Goal: Task Accomplishment & Management: Complete application form

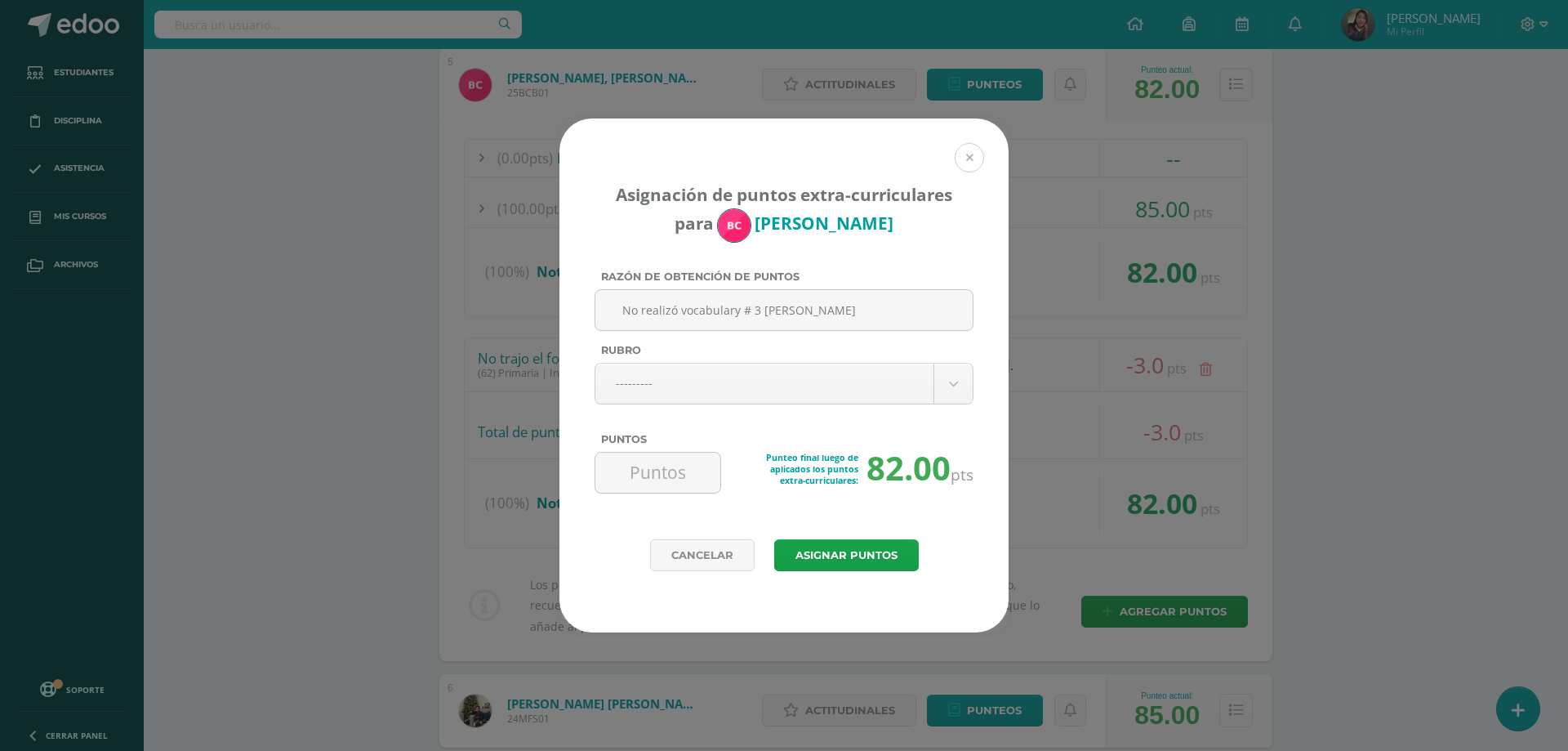
click at [972, 159] on button at bounding box center [969, 158] width 30 height 30
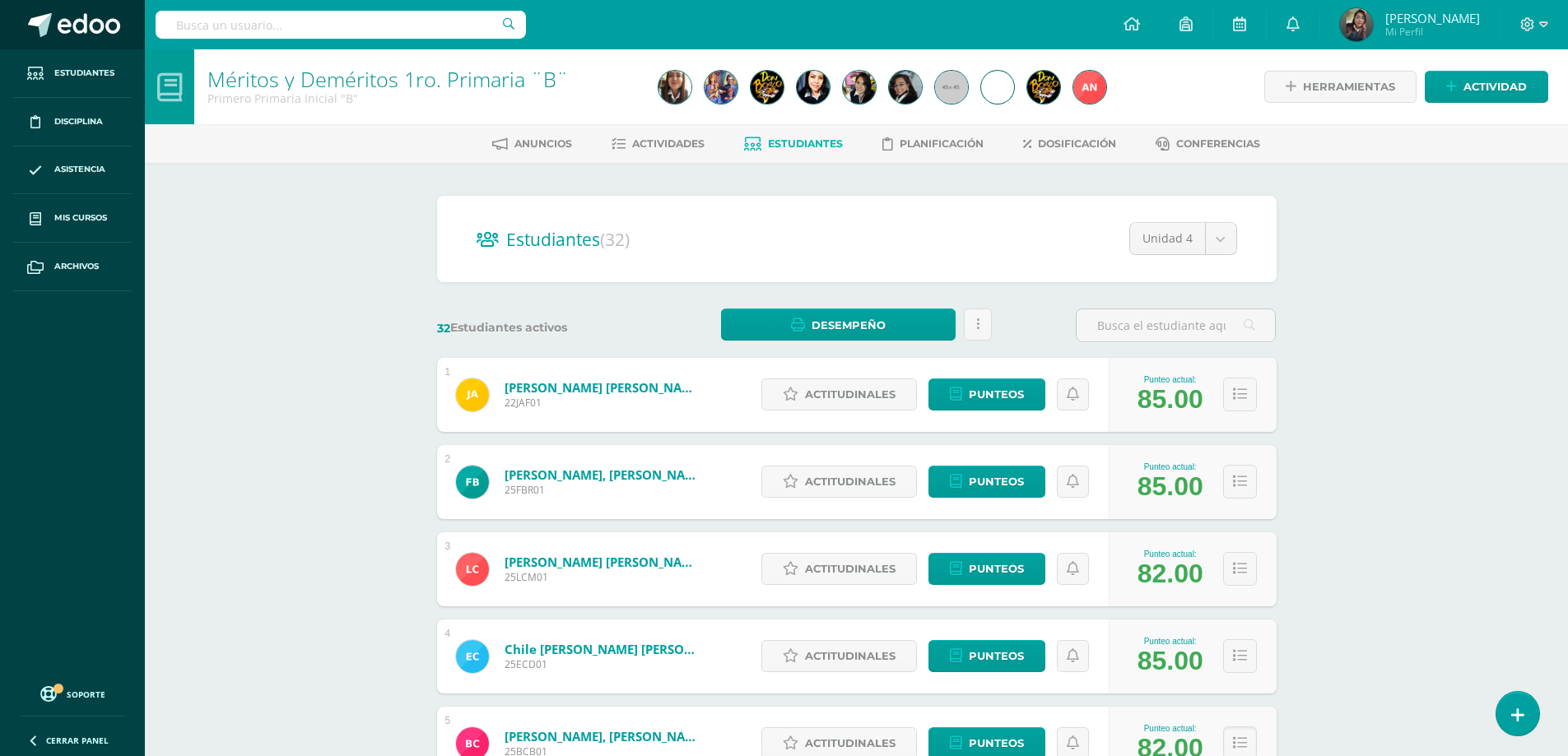
click at [86, 24] on span at bounding box center [88, 25] width 62 height 25
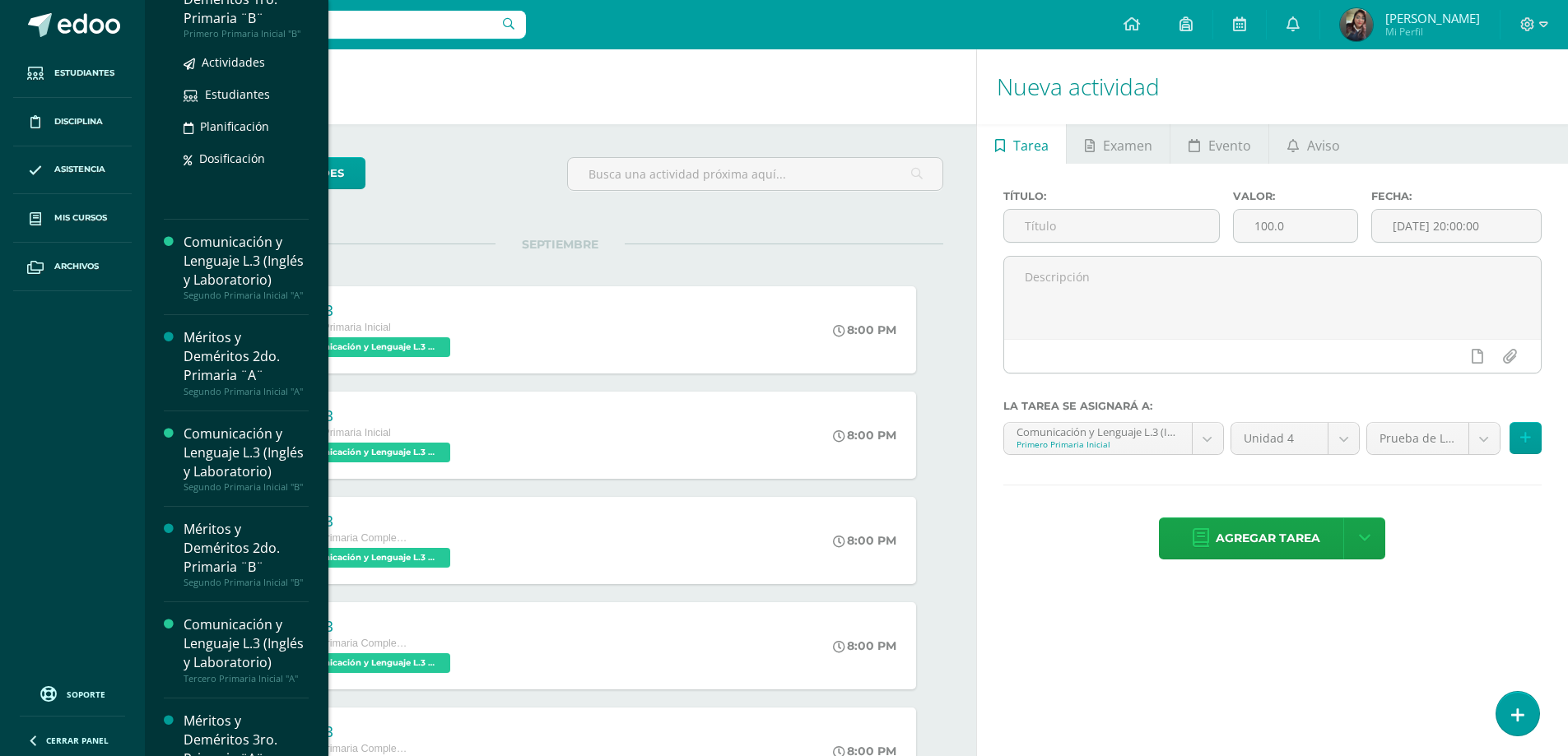
scroll to position [576, 0]
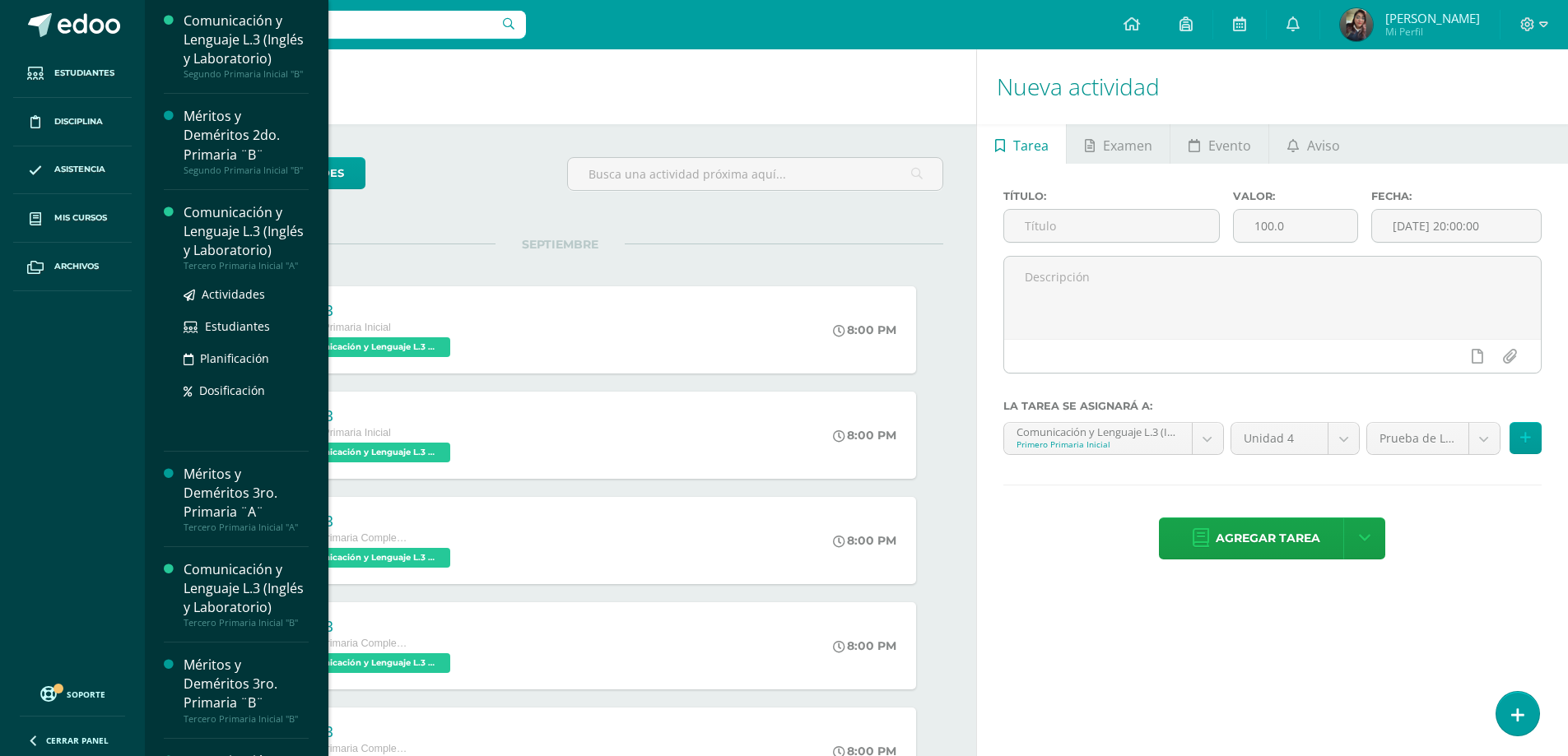
click at [229, 260] on div "Comunicación y Lenguaje L.3 (Inglés y Laboratorio)" at bounding box center [246, 231] width 125 height 57
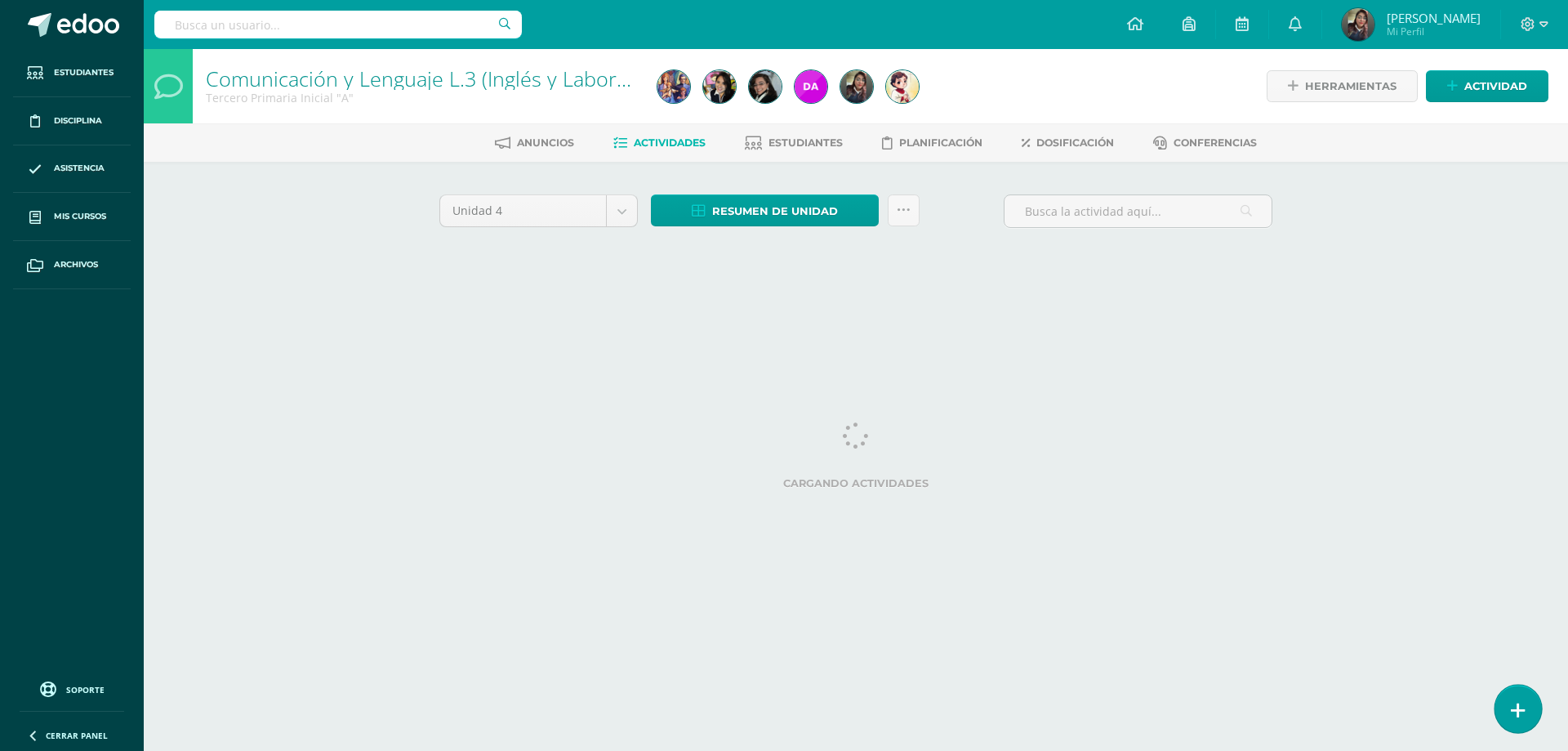
click at [1527, 715] on link at bounding box center [1518, 709] width 47 height 47
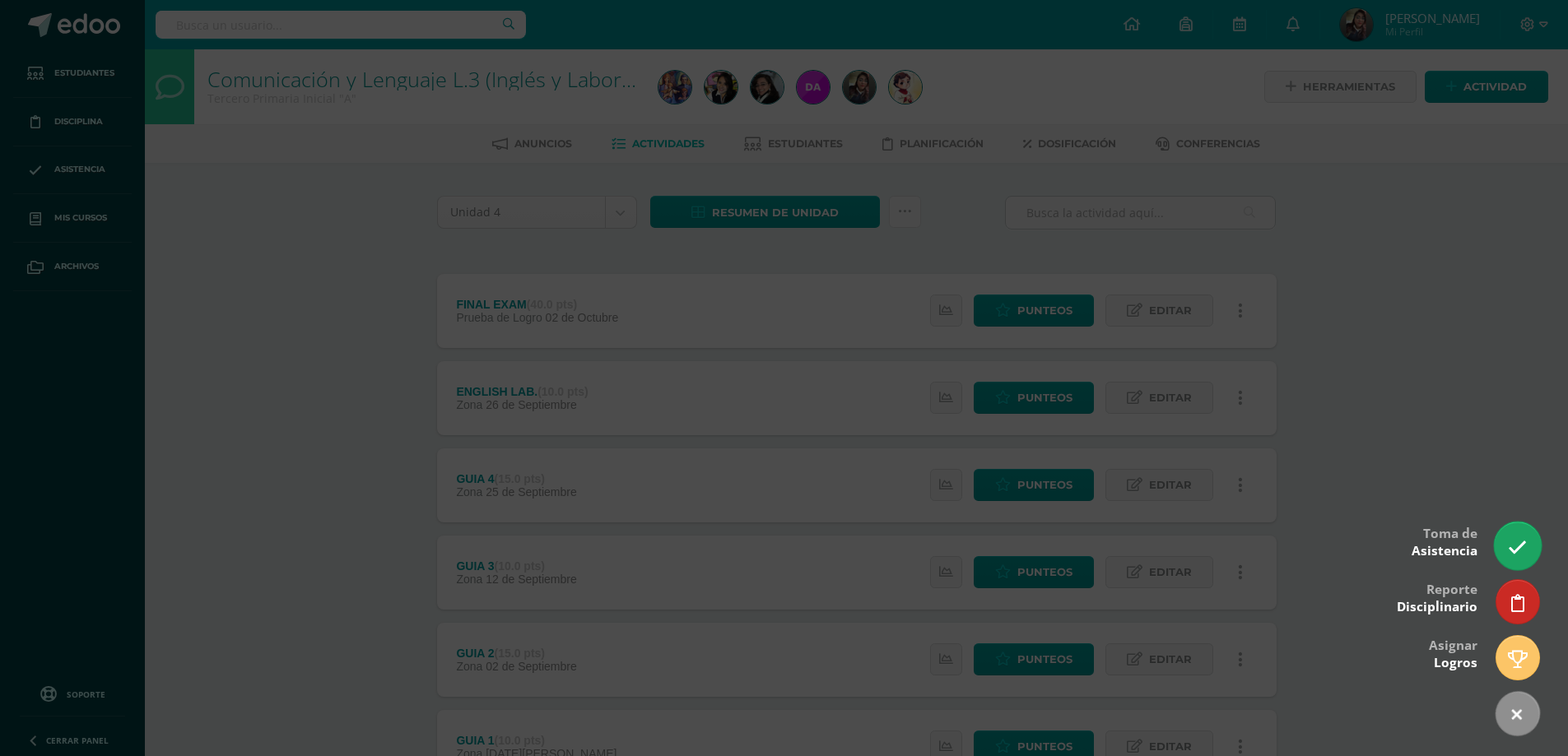
click at [1525, 539] on icon at bounding box center [1518, 548] width 19 height 19
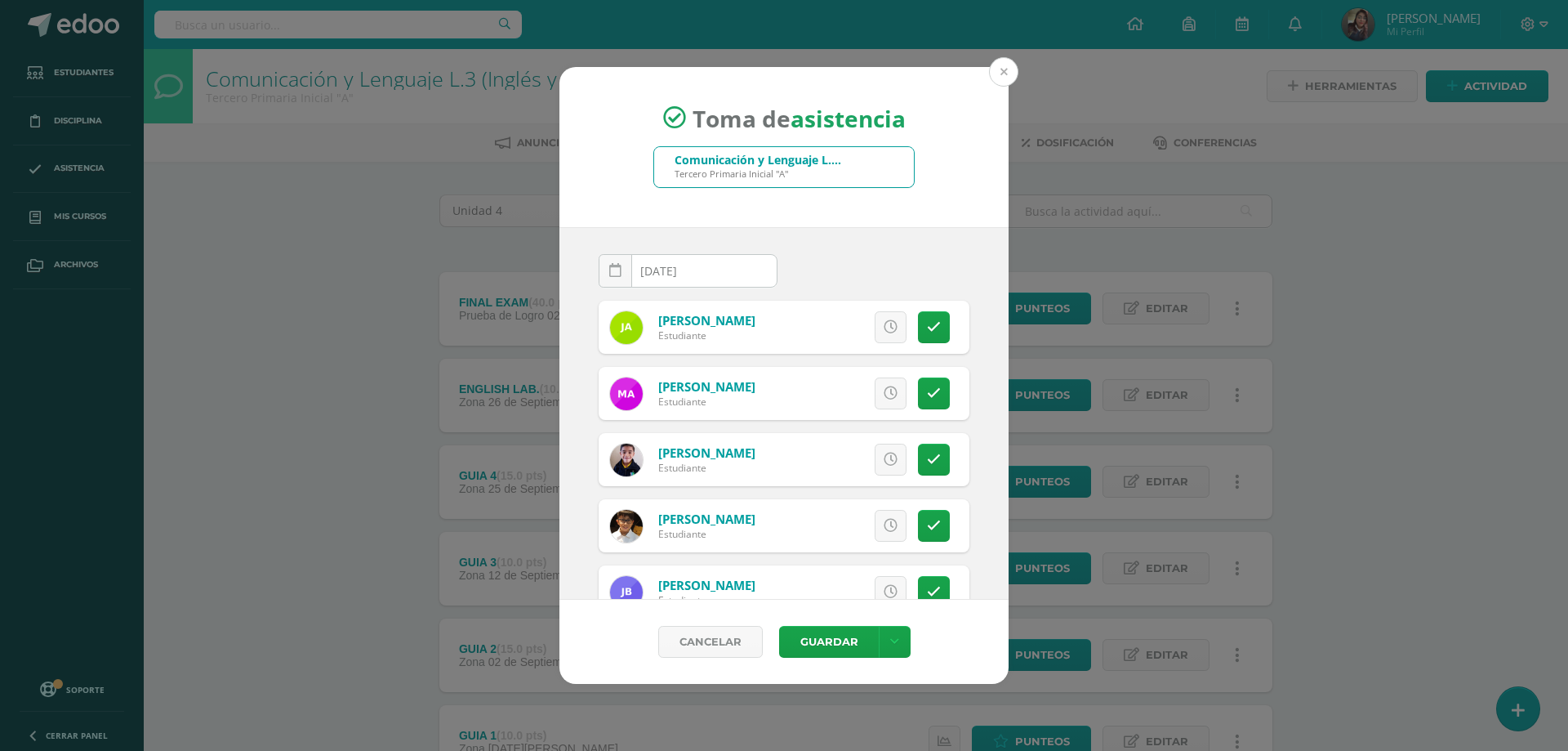
click at [999, 73] on button at bounding box center [1004, 71] width 30 height 30
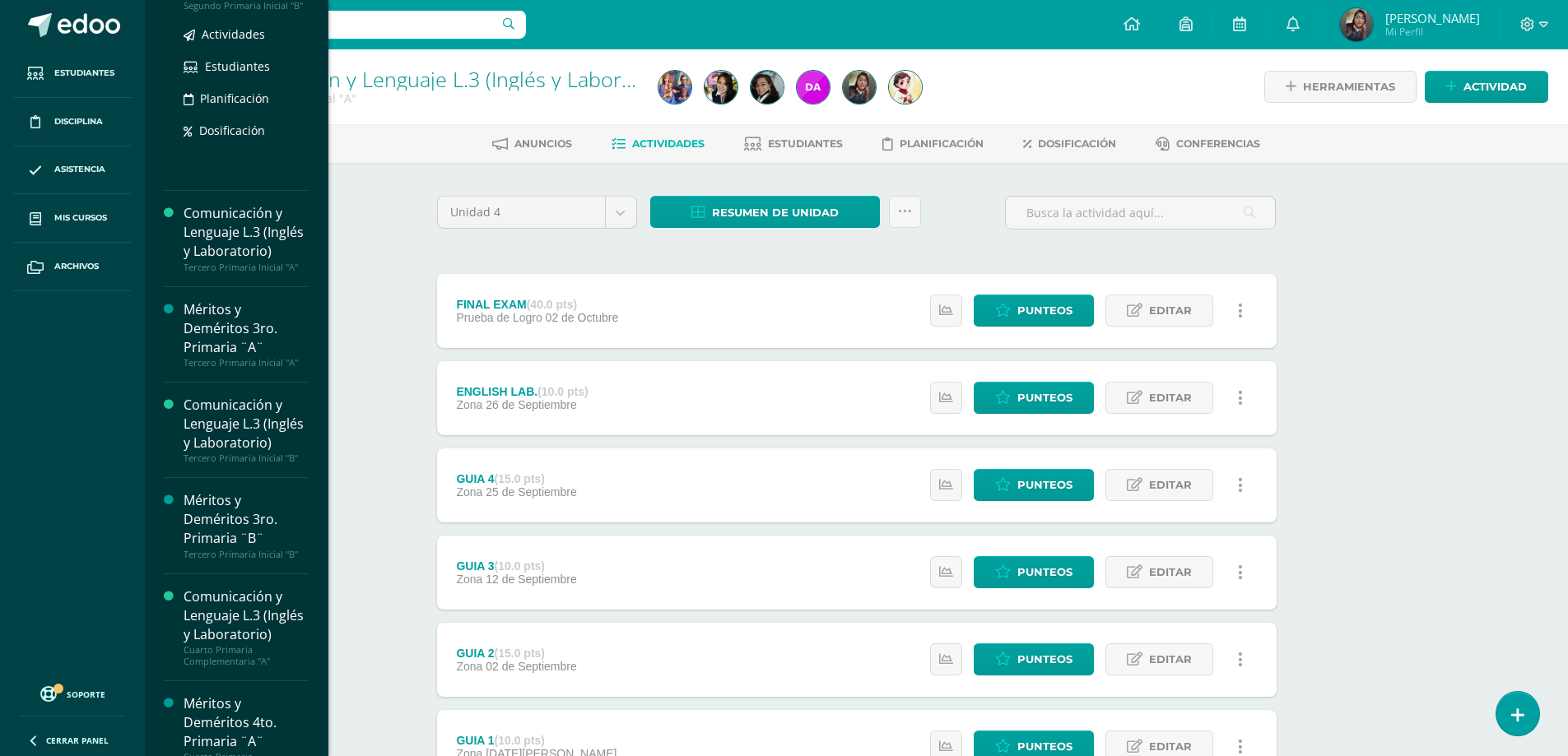
scroll to position [905, 0]
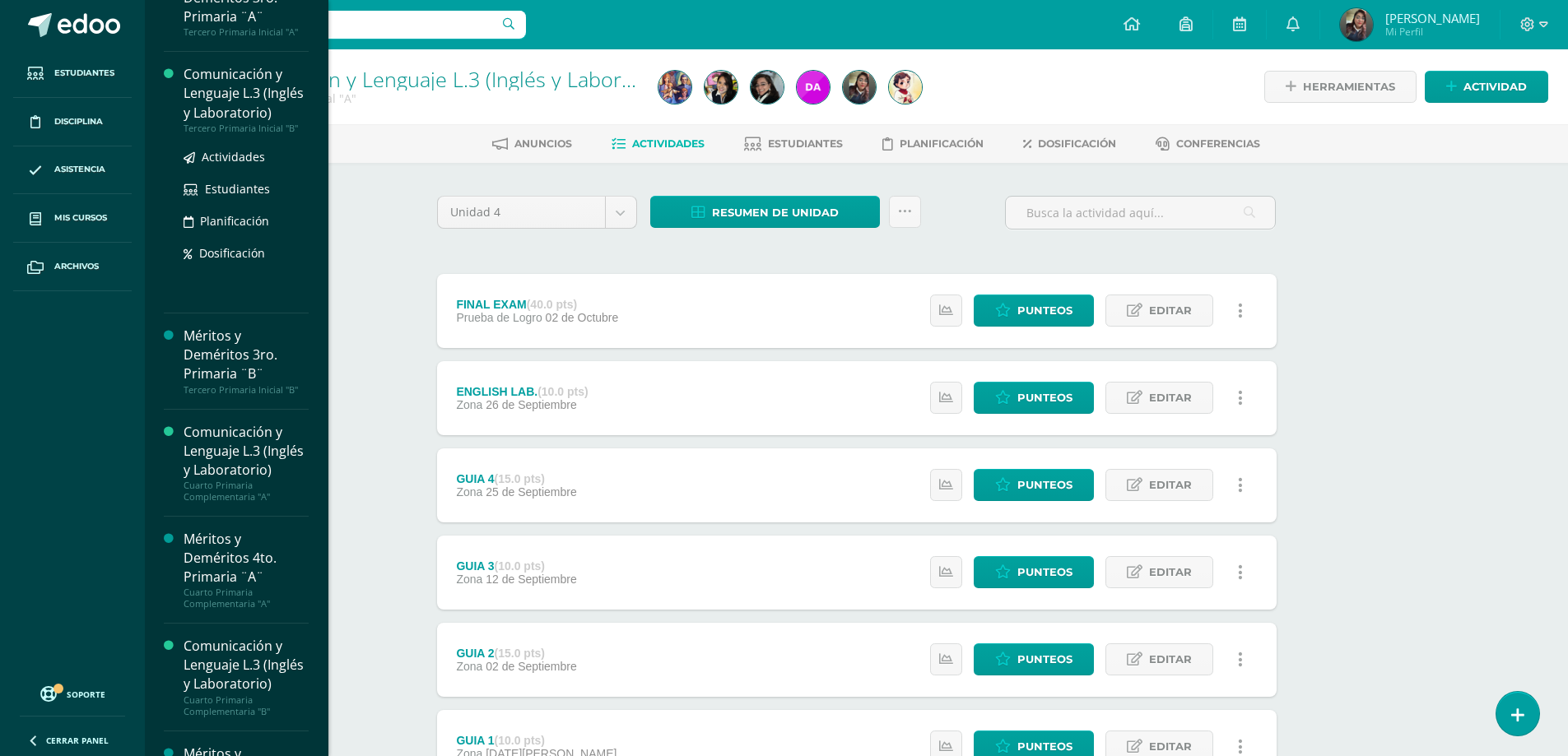
click at [223, 122] on div "Comunicación y Lenguaje L.3 (Inglés y Laboratorio)" at bounding box center [246, 93] width 125 height 57
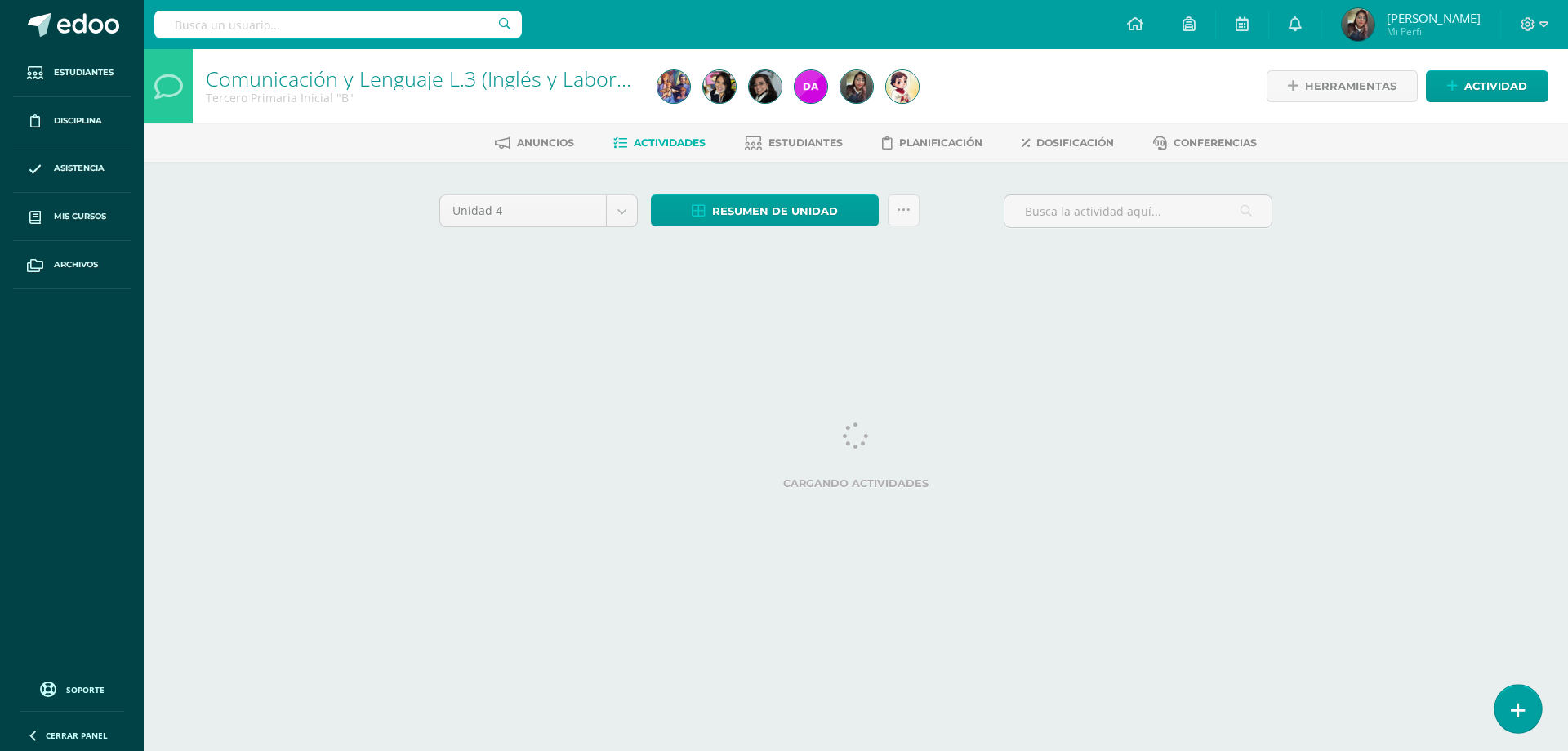
click at [1526, 704] on link at bounding box center [1518, 709] width 47 height 47
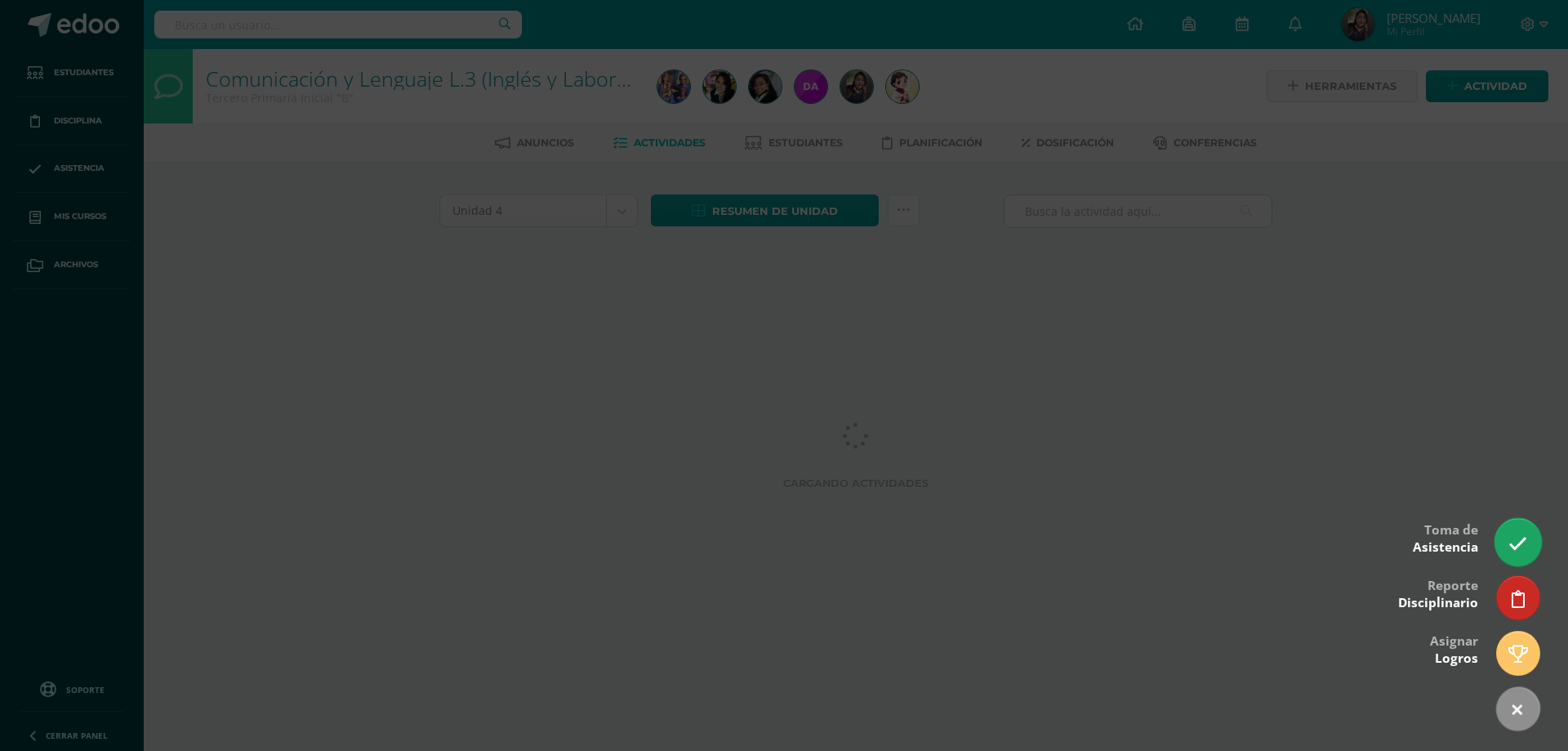
click at [1532, 537] on link at bounding box center [1518, 542] width 47 height 47
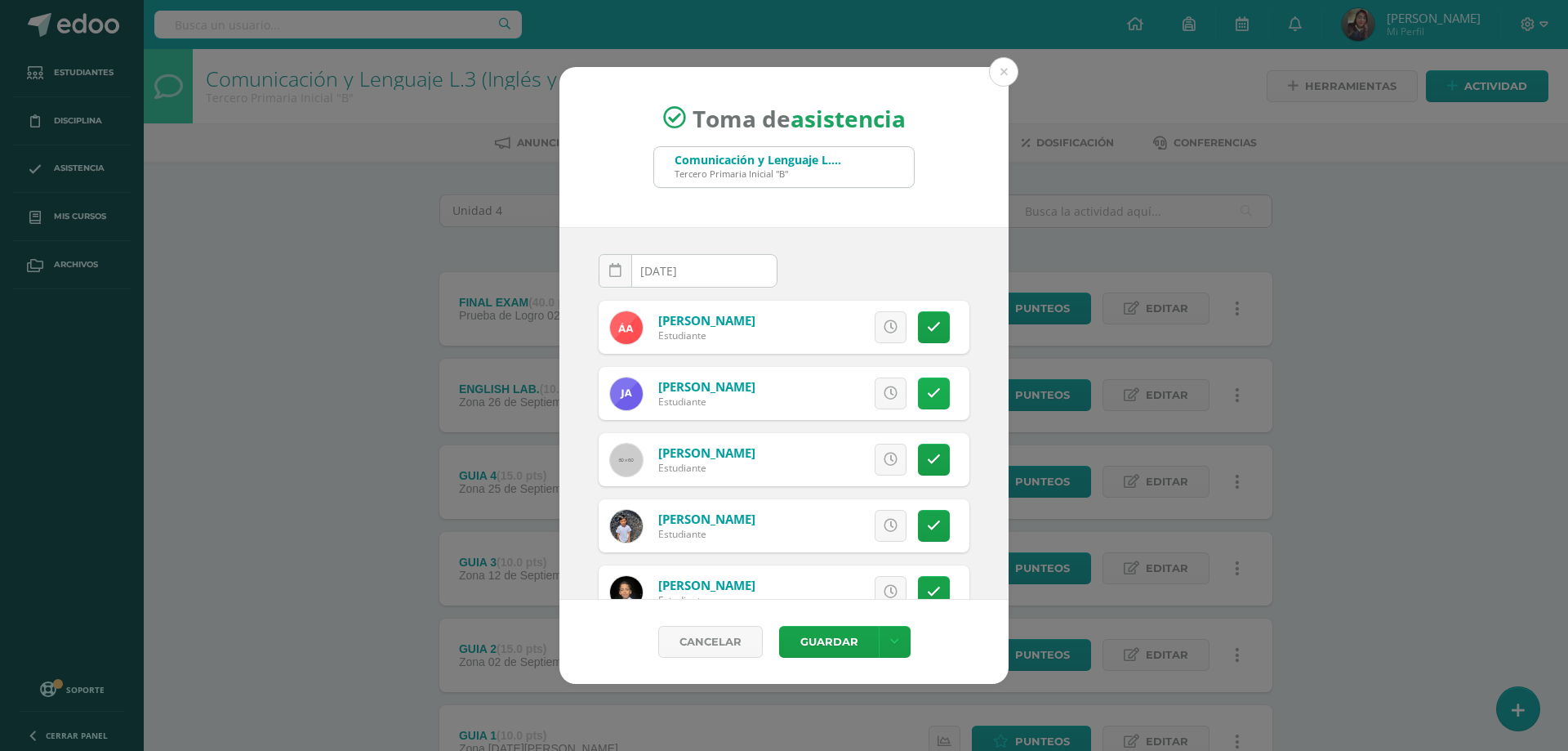
click at [918, 393] on link at bounding box center [934, 393] width 32 height 32
click at [817, 401] on link "Excusa" at bounding box center [854, 393] width 104 height 32
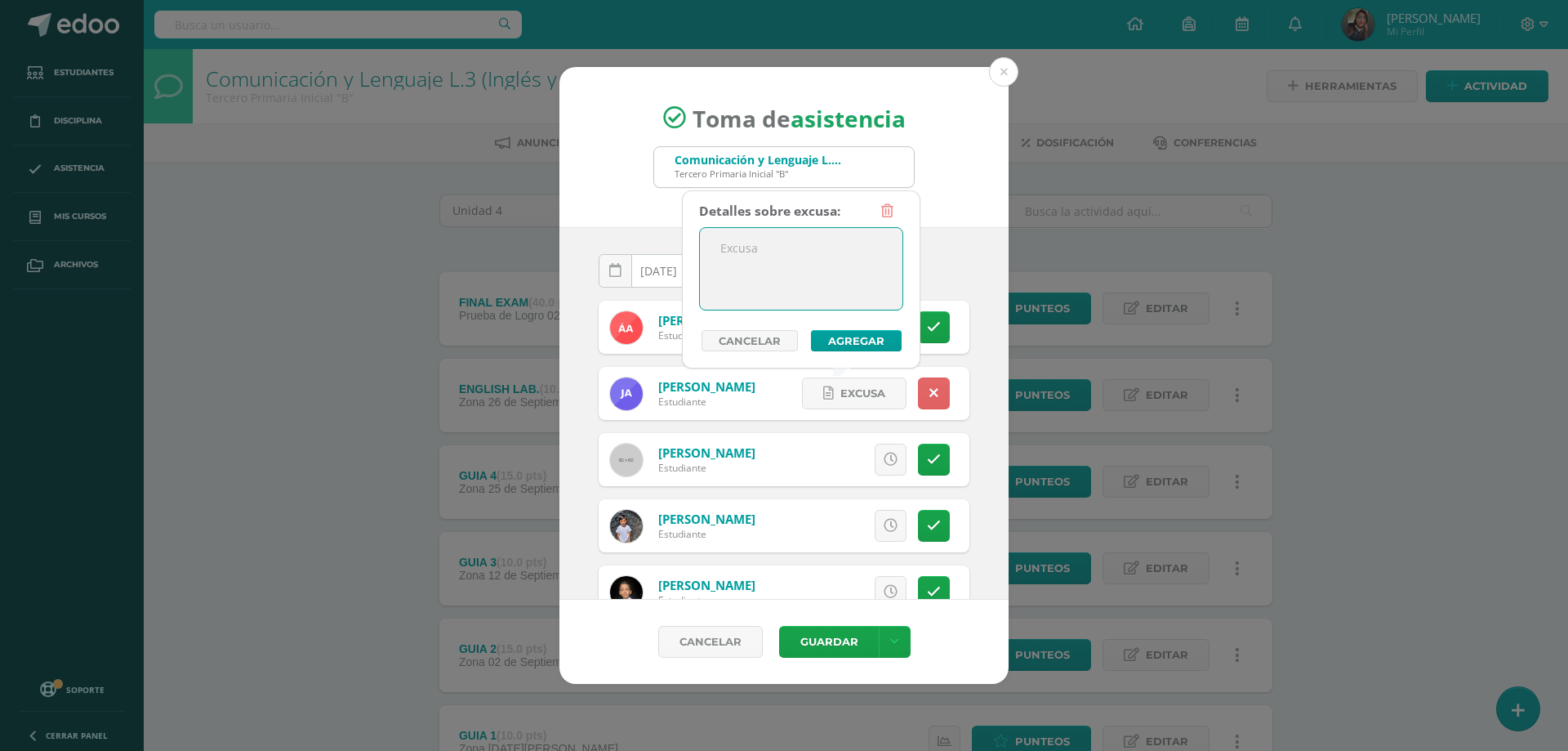
click at [770, 285] on textarea at bounding box center [801, 269] width 202 height 81
type textarea "Ausente por viaje"
click at [842, 344] on button "Agregar" at bounding box center [856, 341] width 91 height 21
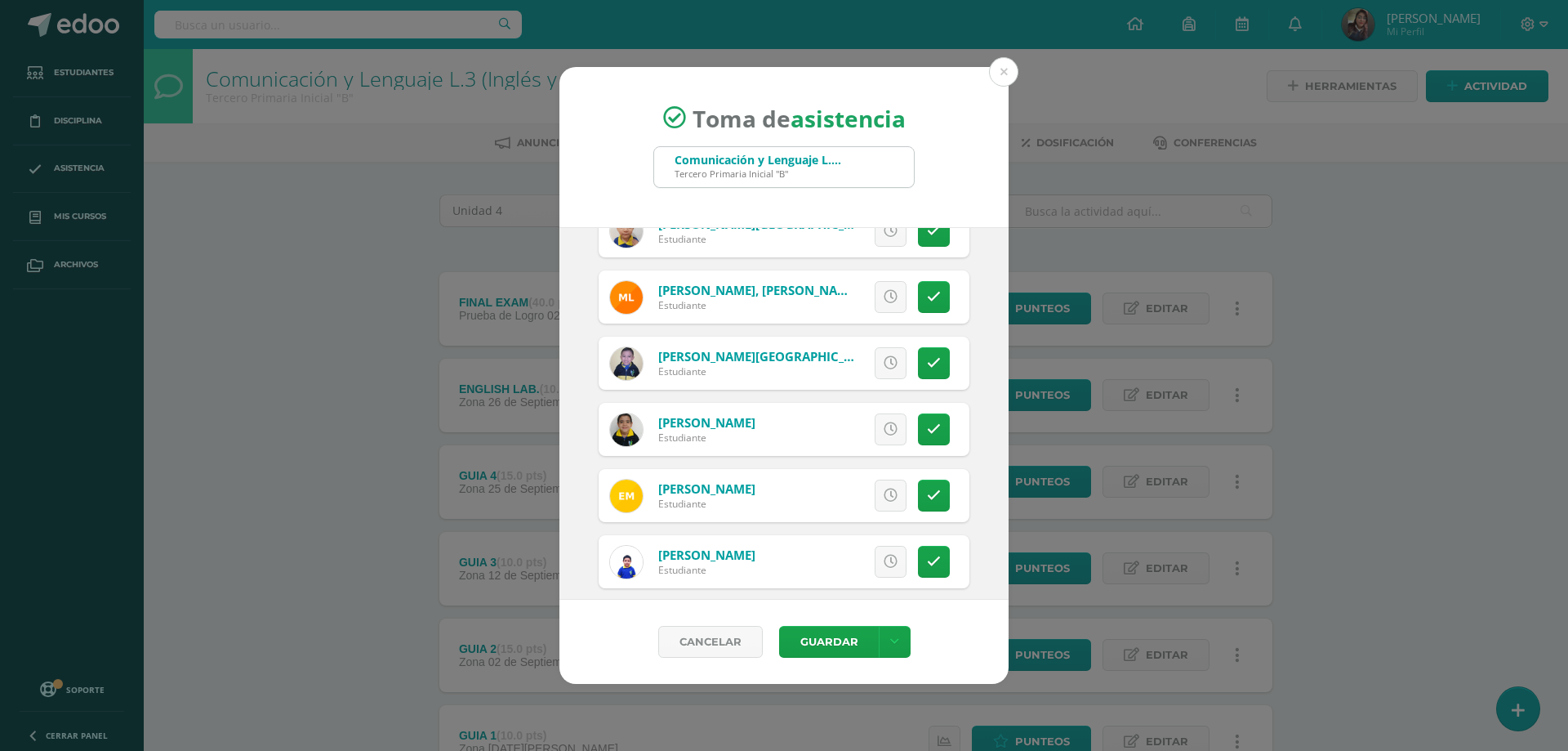
scroll to position [1471, 0]
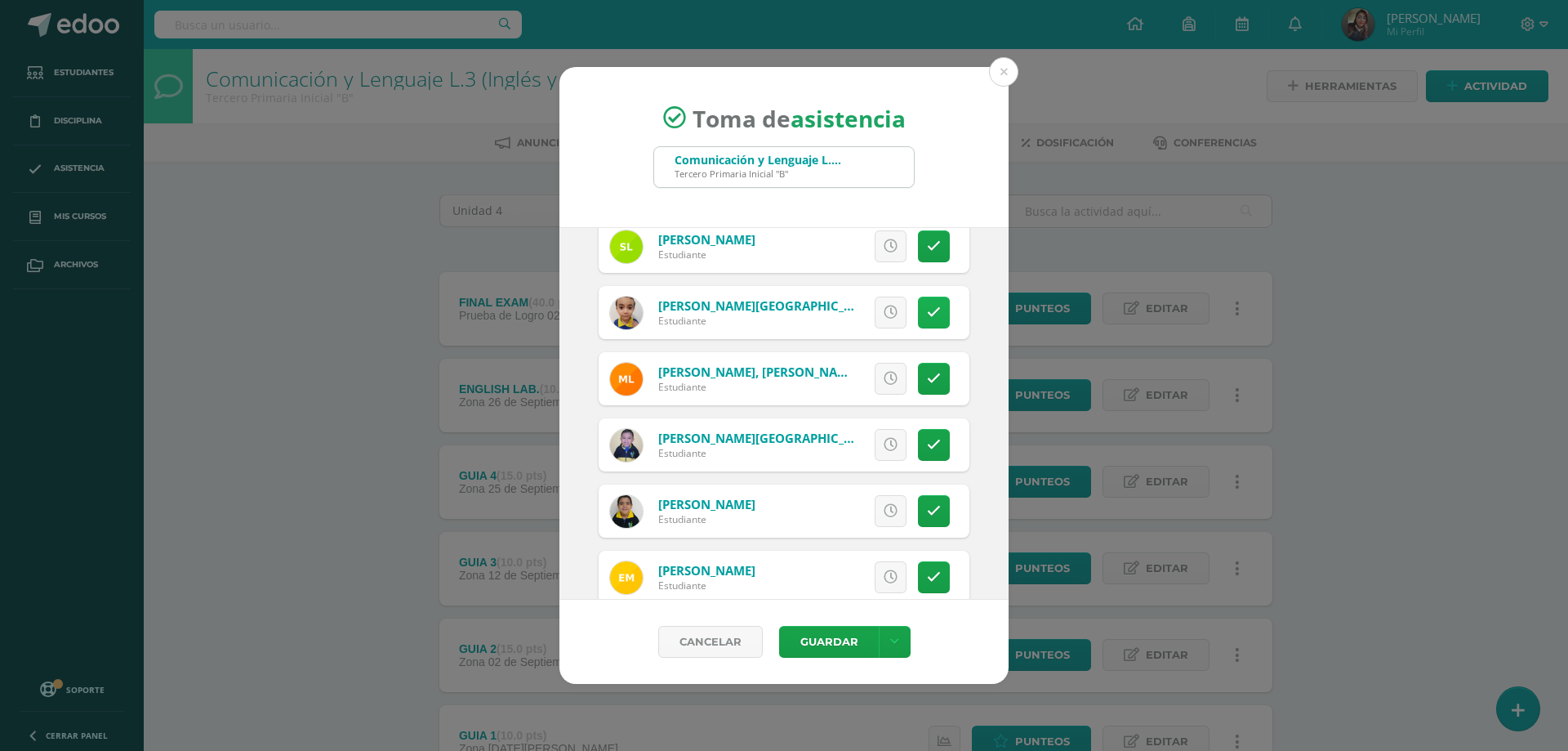
click at [927, 315] on icon at bounding box center [934, 313] width 14 height 14
click at [868, 327] on span "Excusa" at bounding box center [862, 313] width 45 height 31
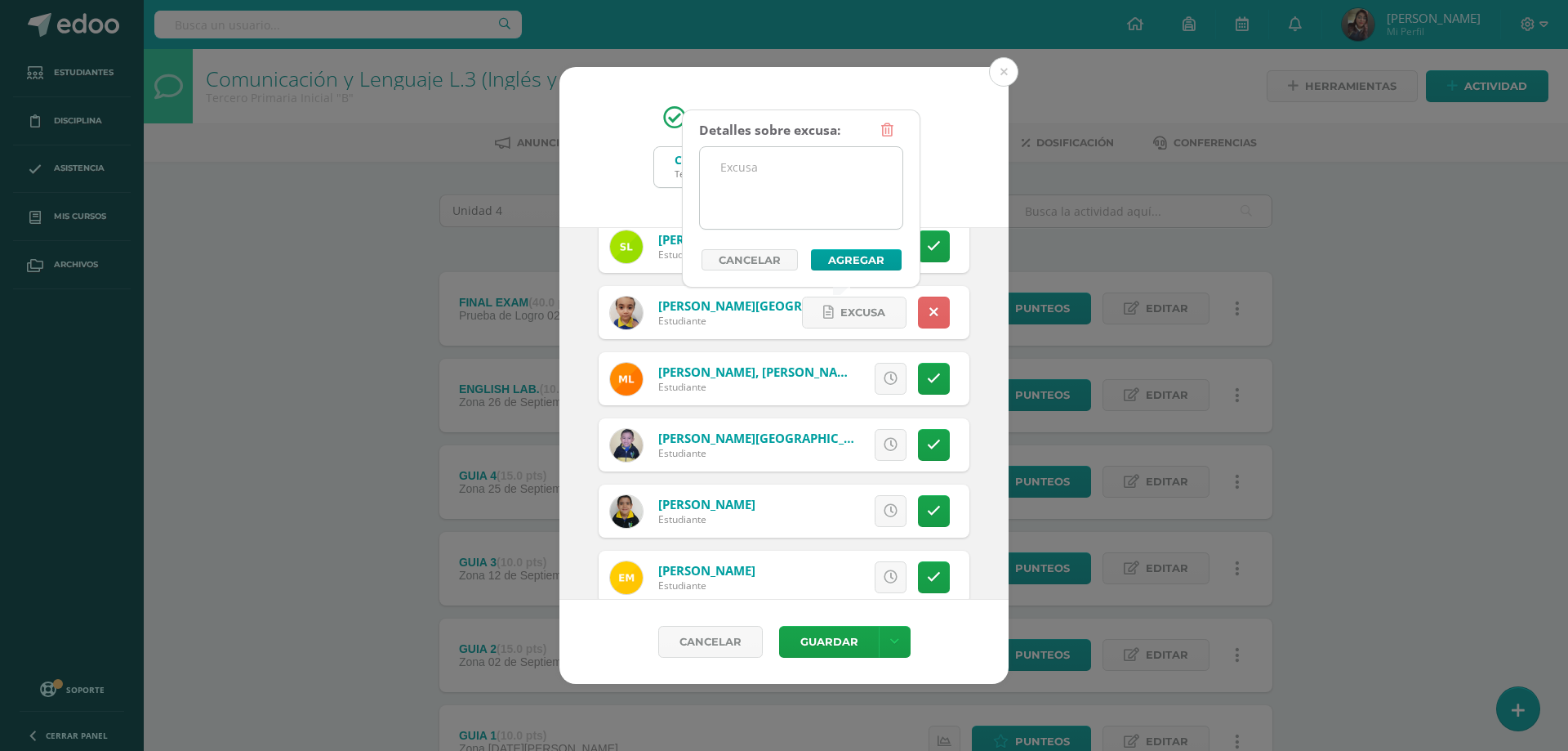
click at [748, 168] on textarea at bounding box center [801, 188] width 202 height 81
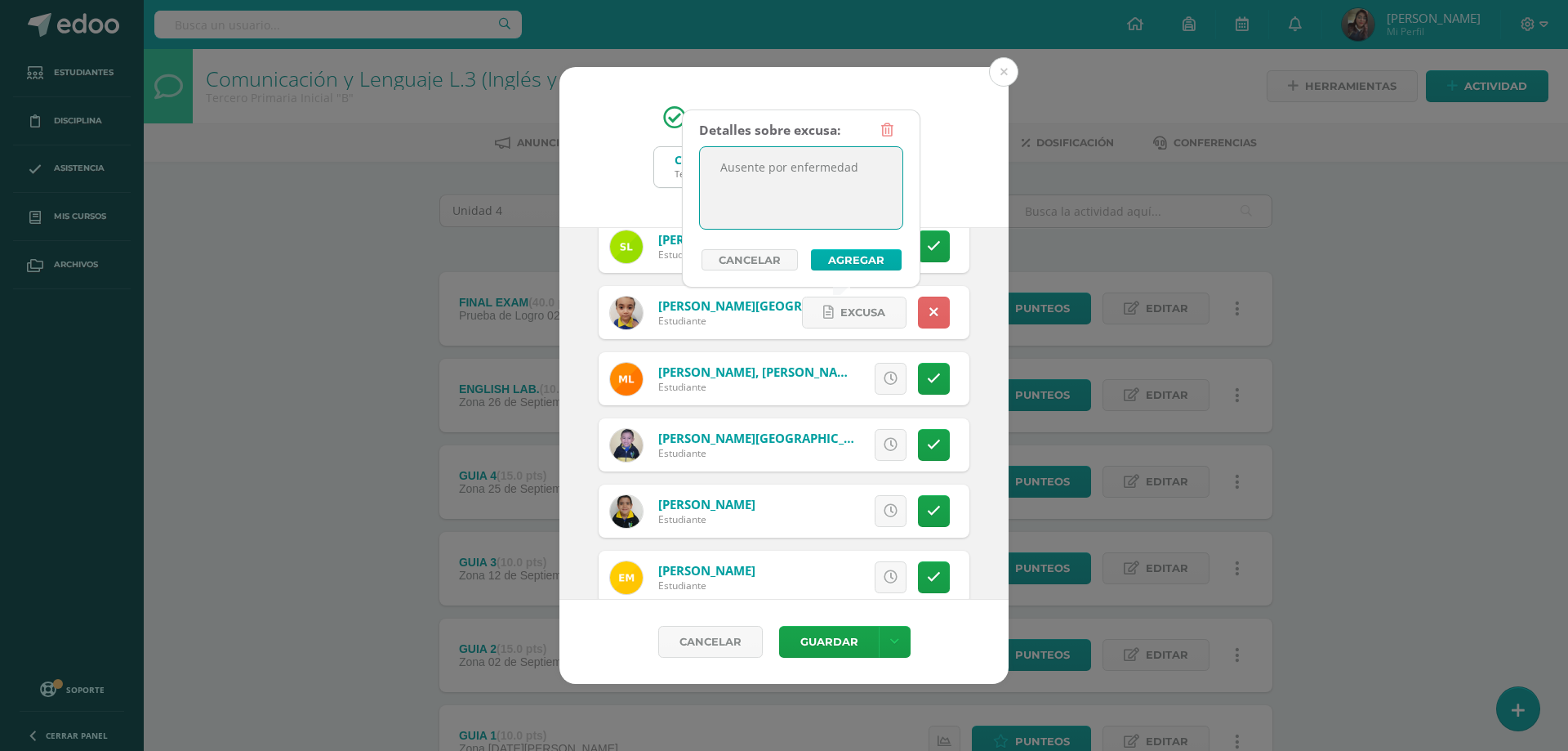
type textarea "Ausente por enfermedad"
click at [845, 263] on button "Agregar" at bounding box center [856, 259] width 91 height 21
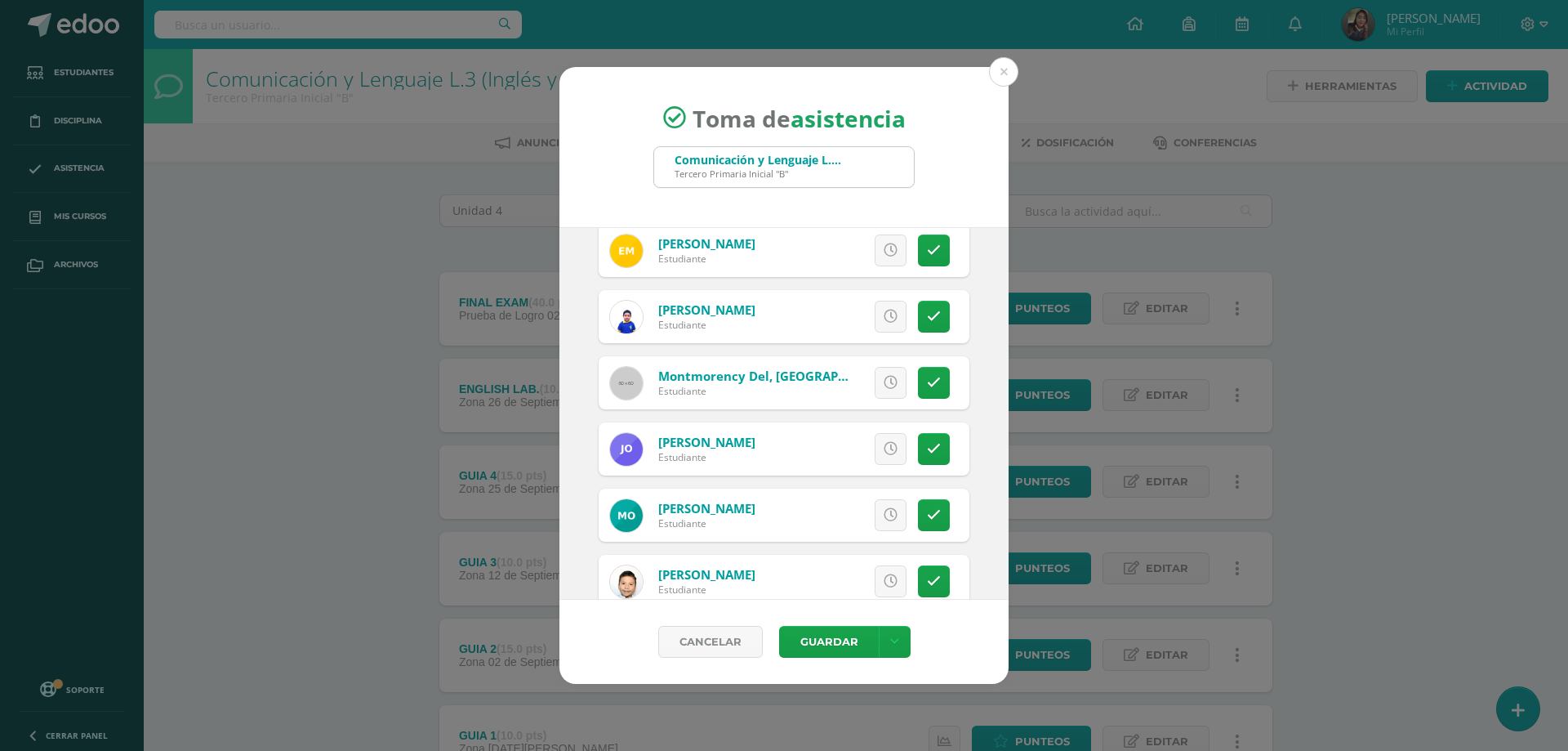
scroll to position [1880, 0]
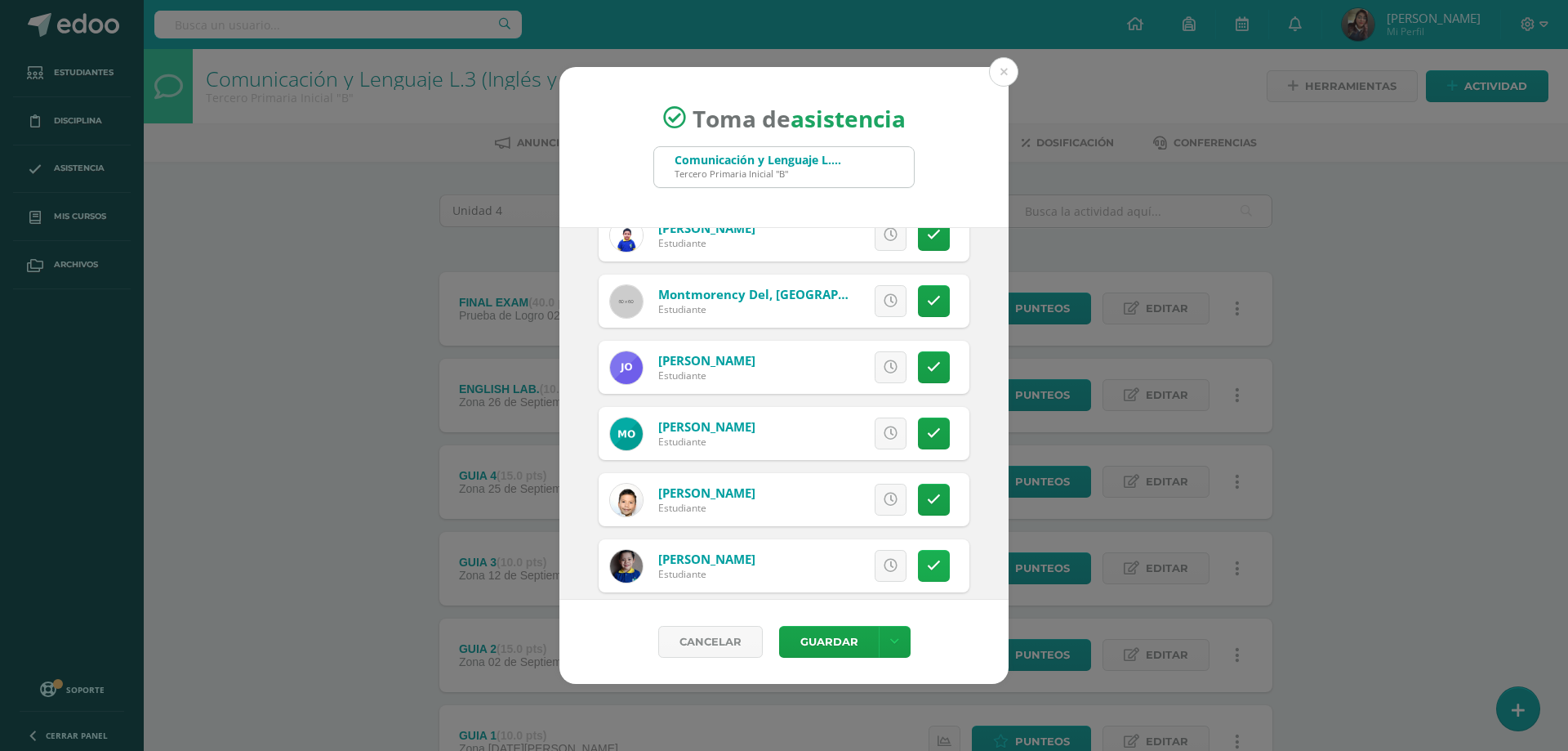
click at [925, 557] on link at bounding box center [934, 566] width 32 height 32
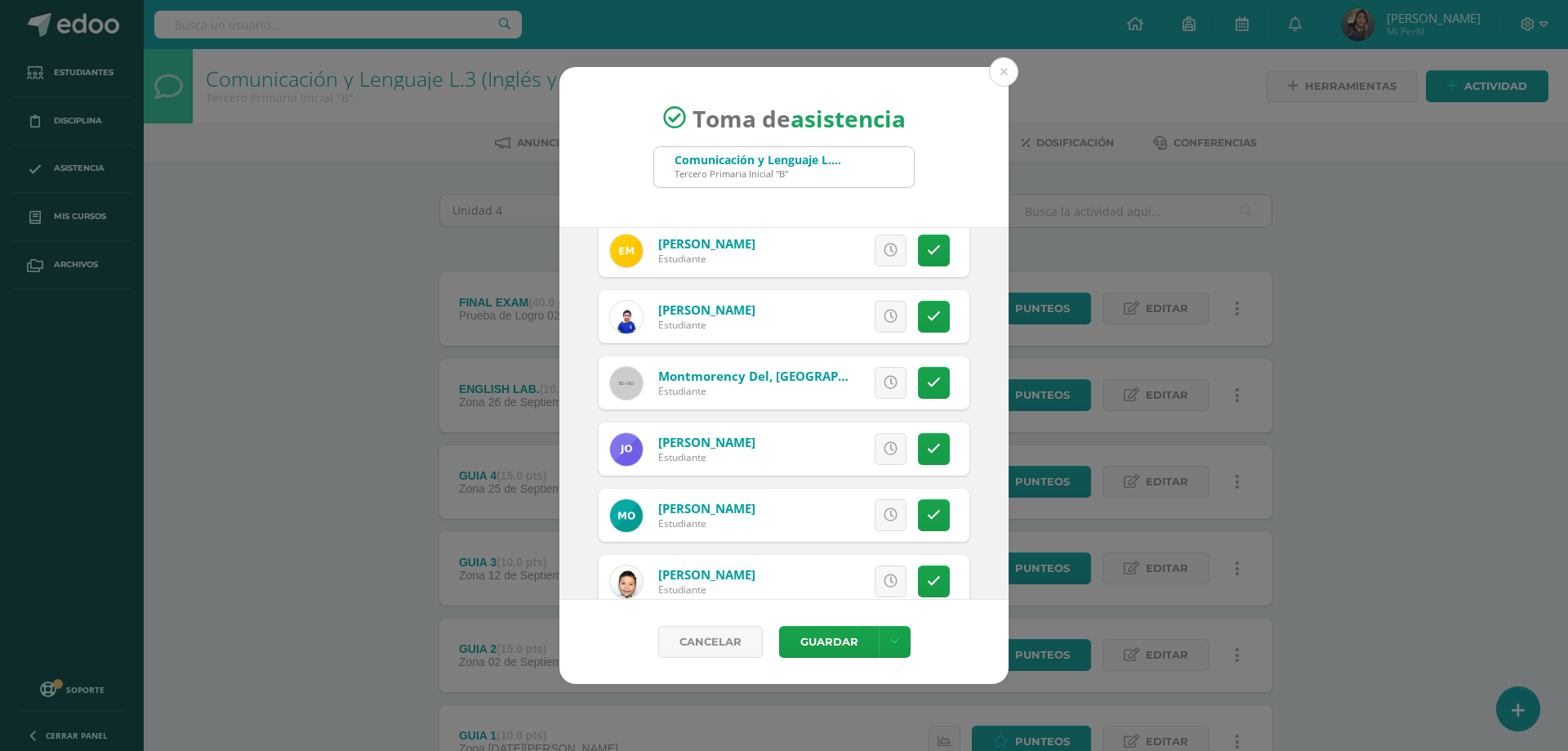
scroll to position [1961, 0]
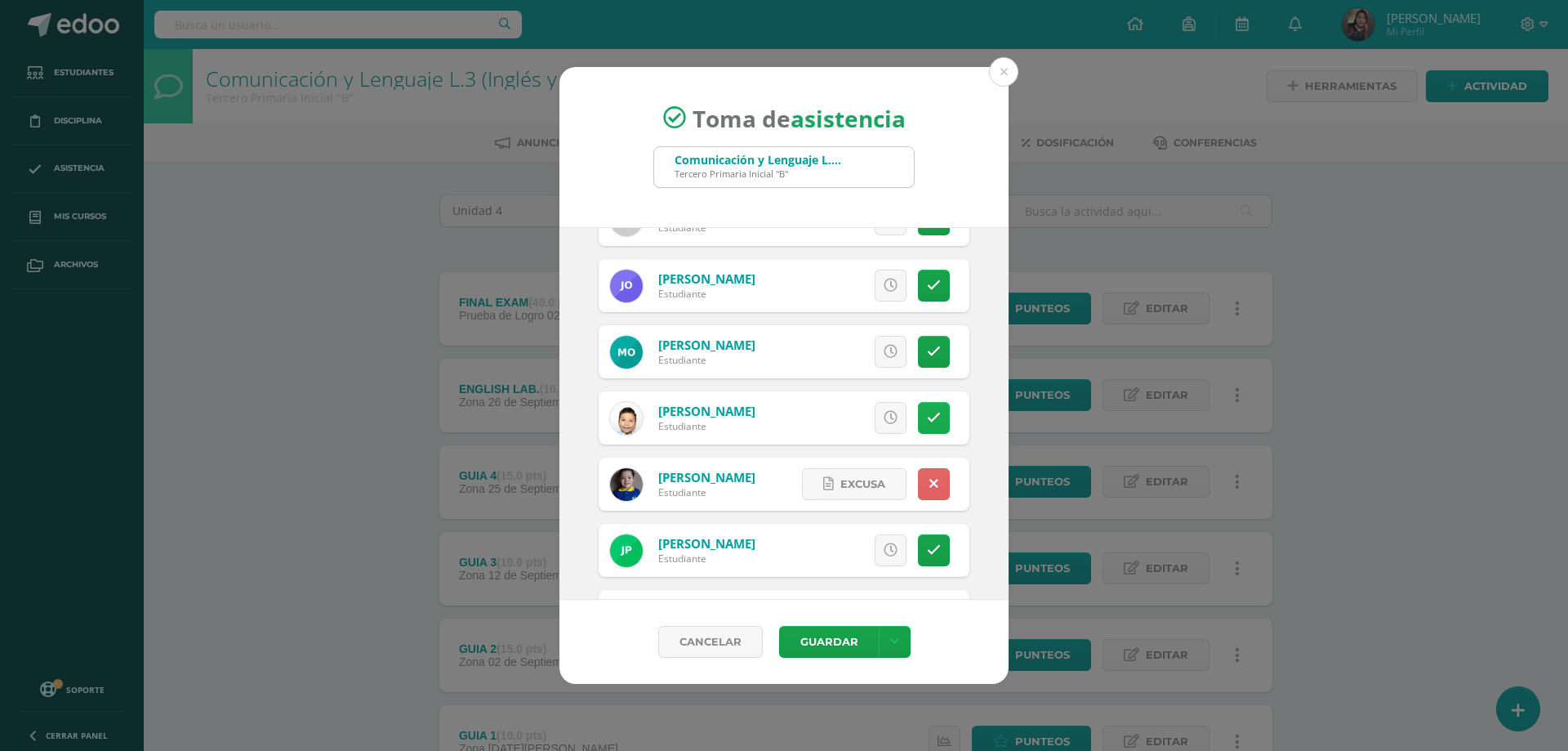
click at [927, 418] on icon at bounding box center [934, 418] width 14 height 14
click at [856, 412] on span "Excusa" at bounding box center [862, 418] width 45 height 31
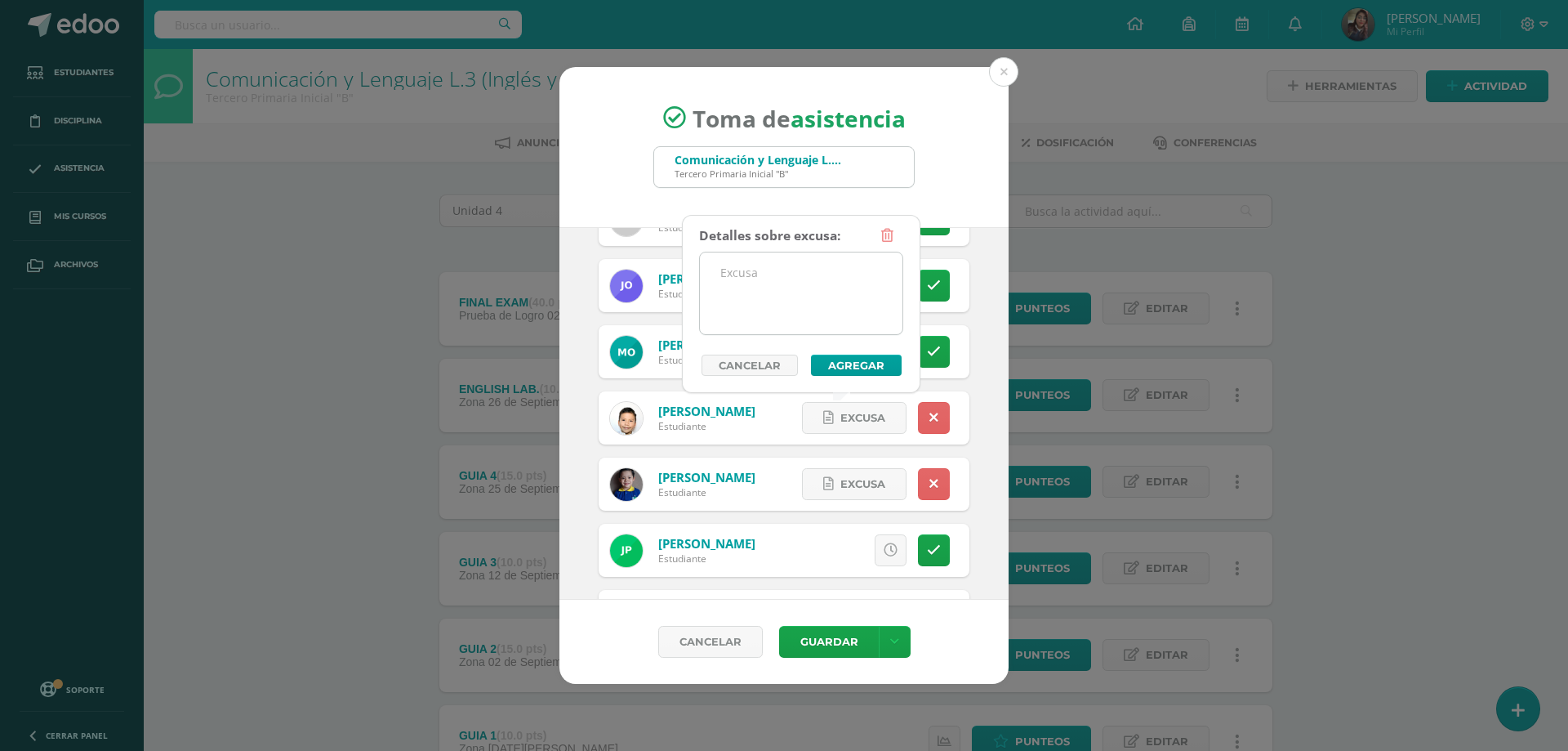
click at [750, 300] on textarea at bounding box center [801, 293] width 202 height 81
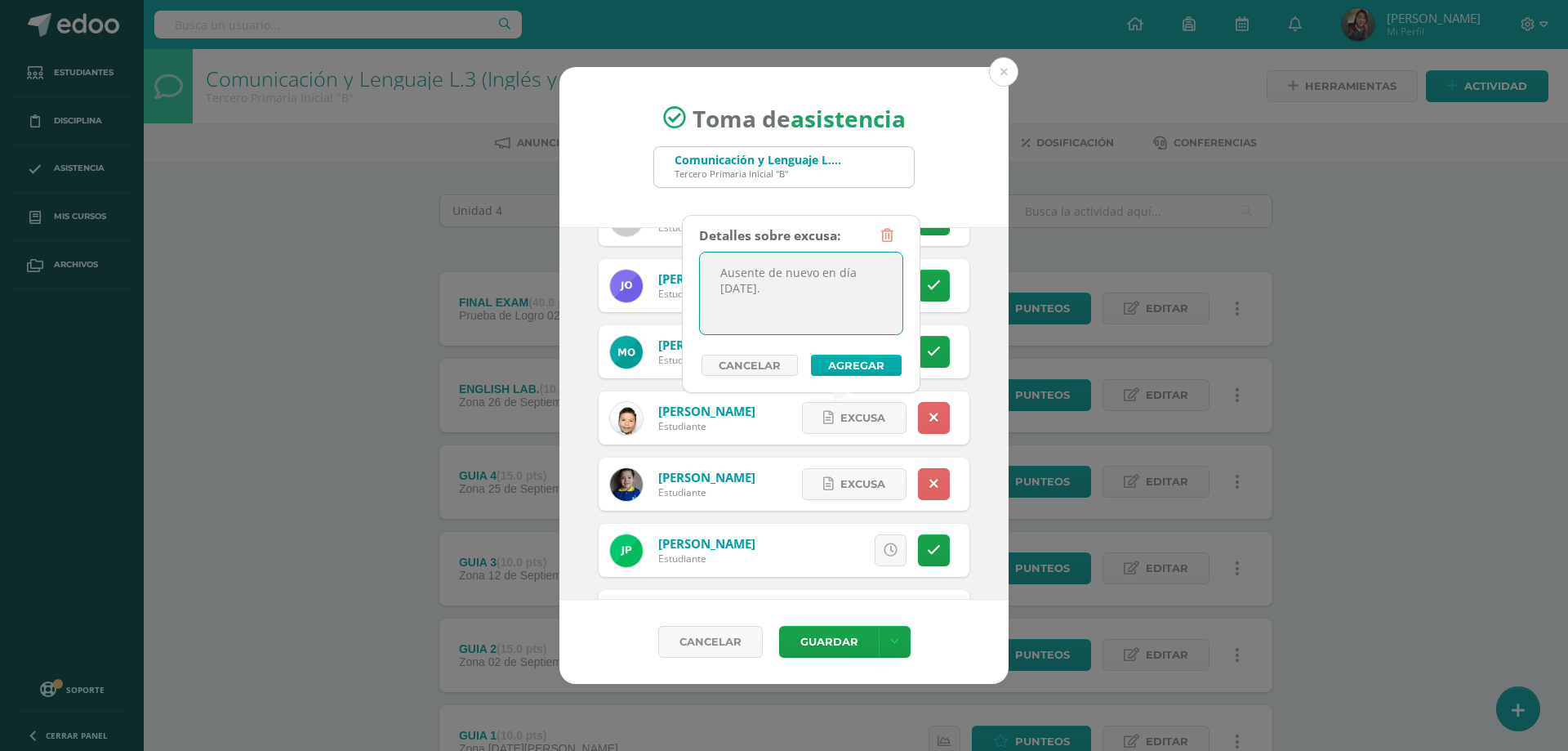
type textarea "Ausente de nuevo en día viernes."
click at [843, 361] on button "Agregar" at bounding box center [856, 364] width 91 height 21
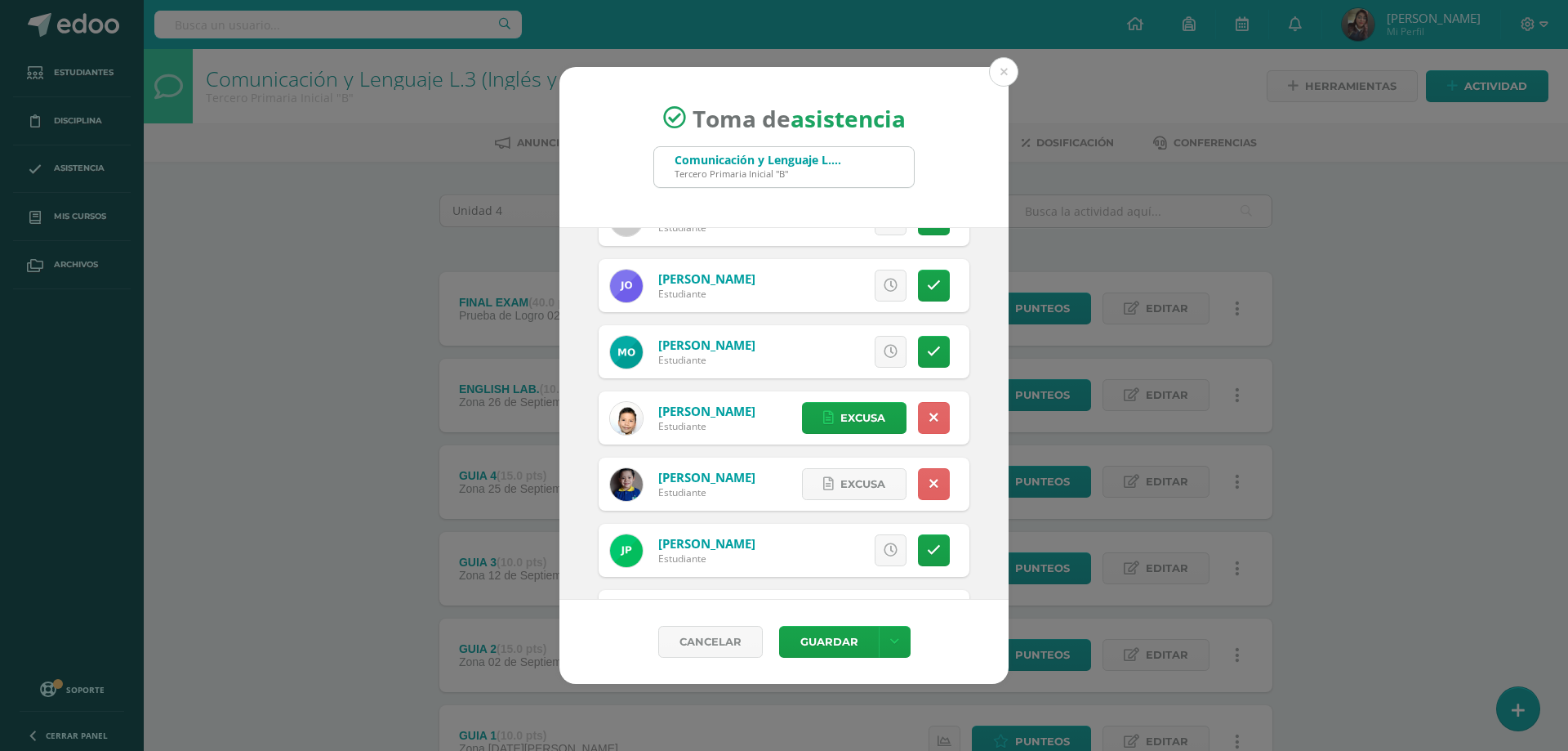
scroll to position [2125, 0]
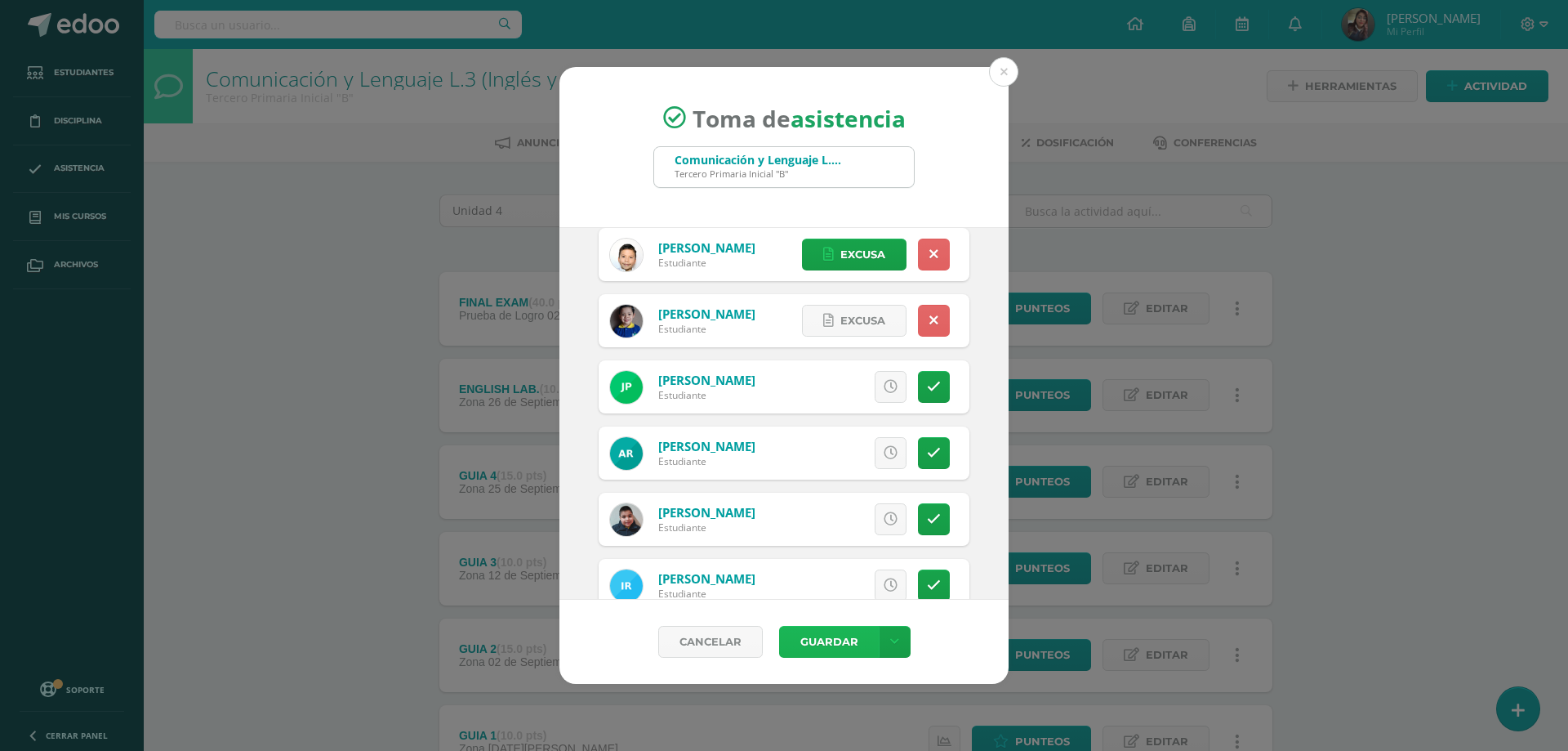
click at [816, 636] on button "Guardar" at bounding box center [829, 643] width 100 height 32
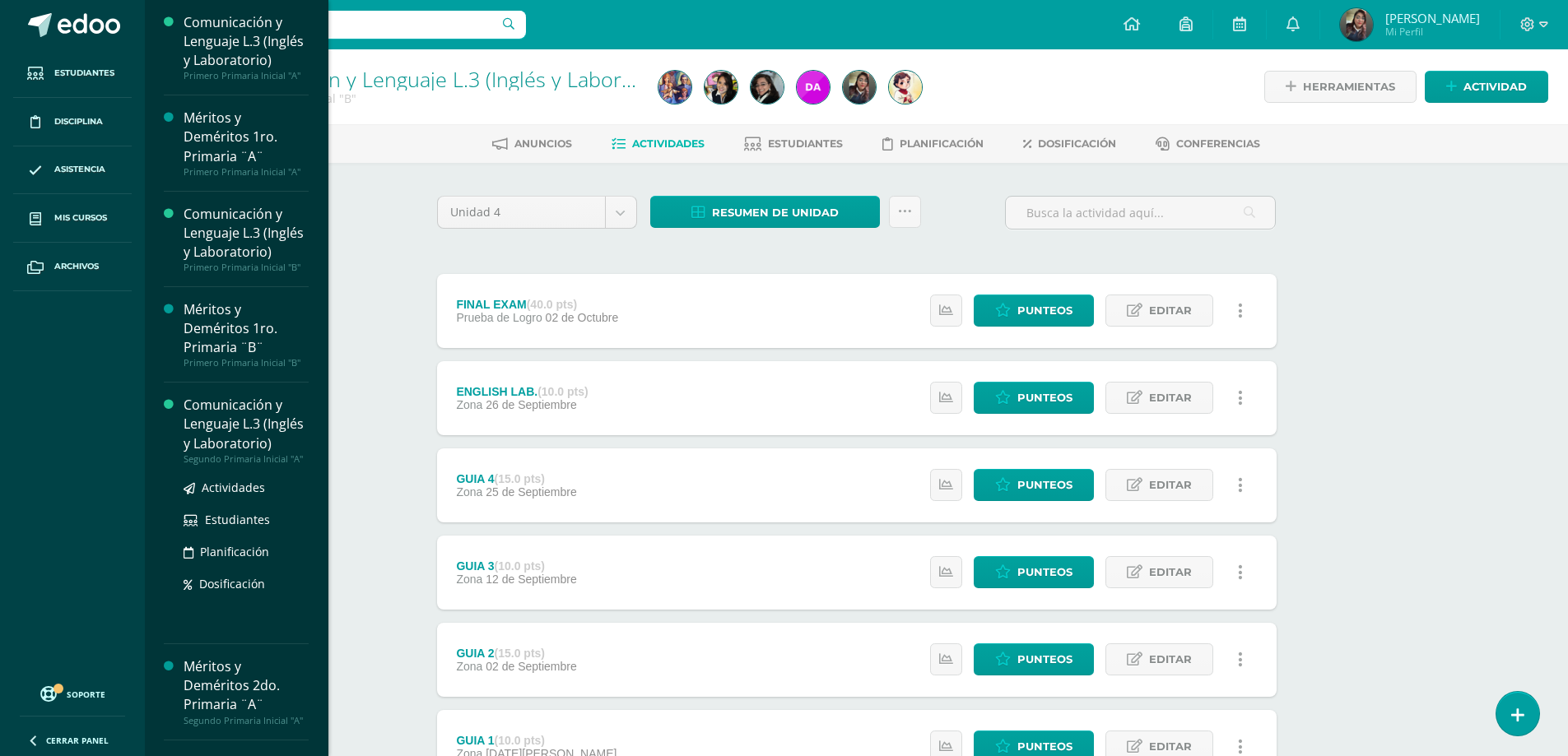
scroll to position [165, 0]
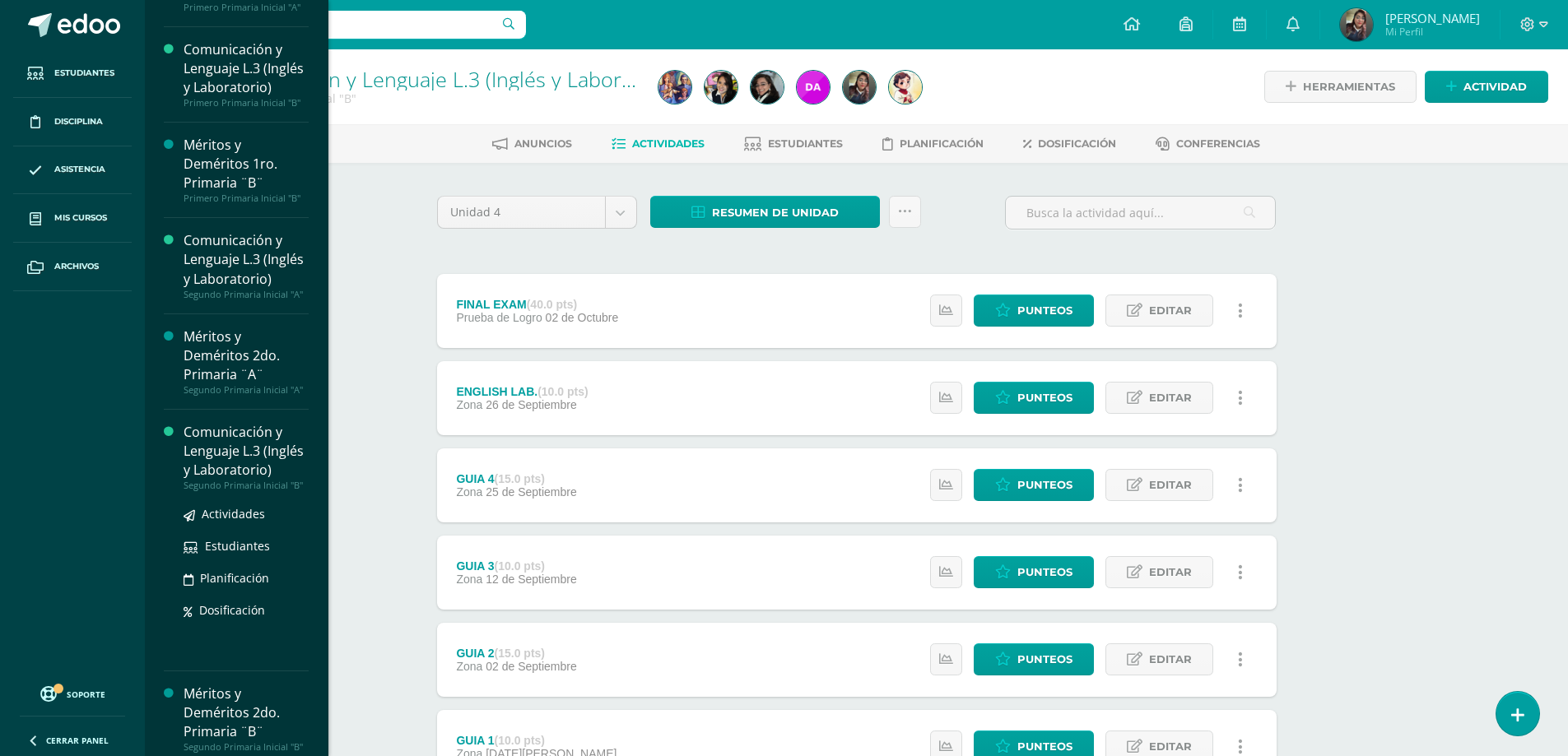
click at [222, 480] on div "Comunicación y Lenguaje L.3 (Inglés y Laboratorio)" at bounding box center [246, 451] width 125 height 57
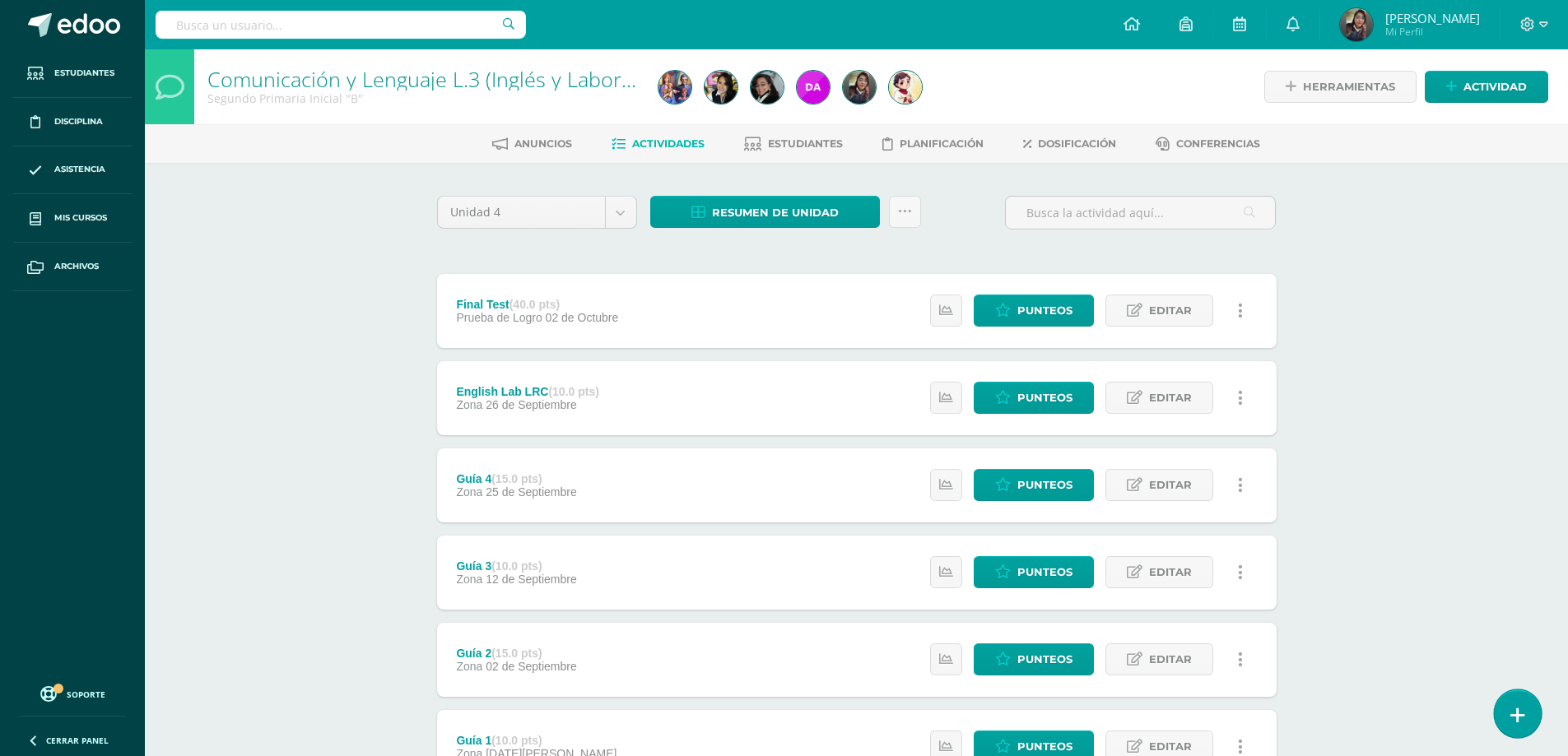
click at [1521, 710] on icon at bounding box center [1517, 715] width 15 height 19
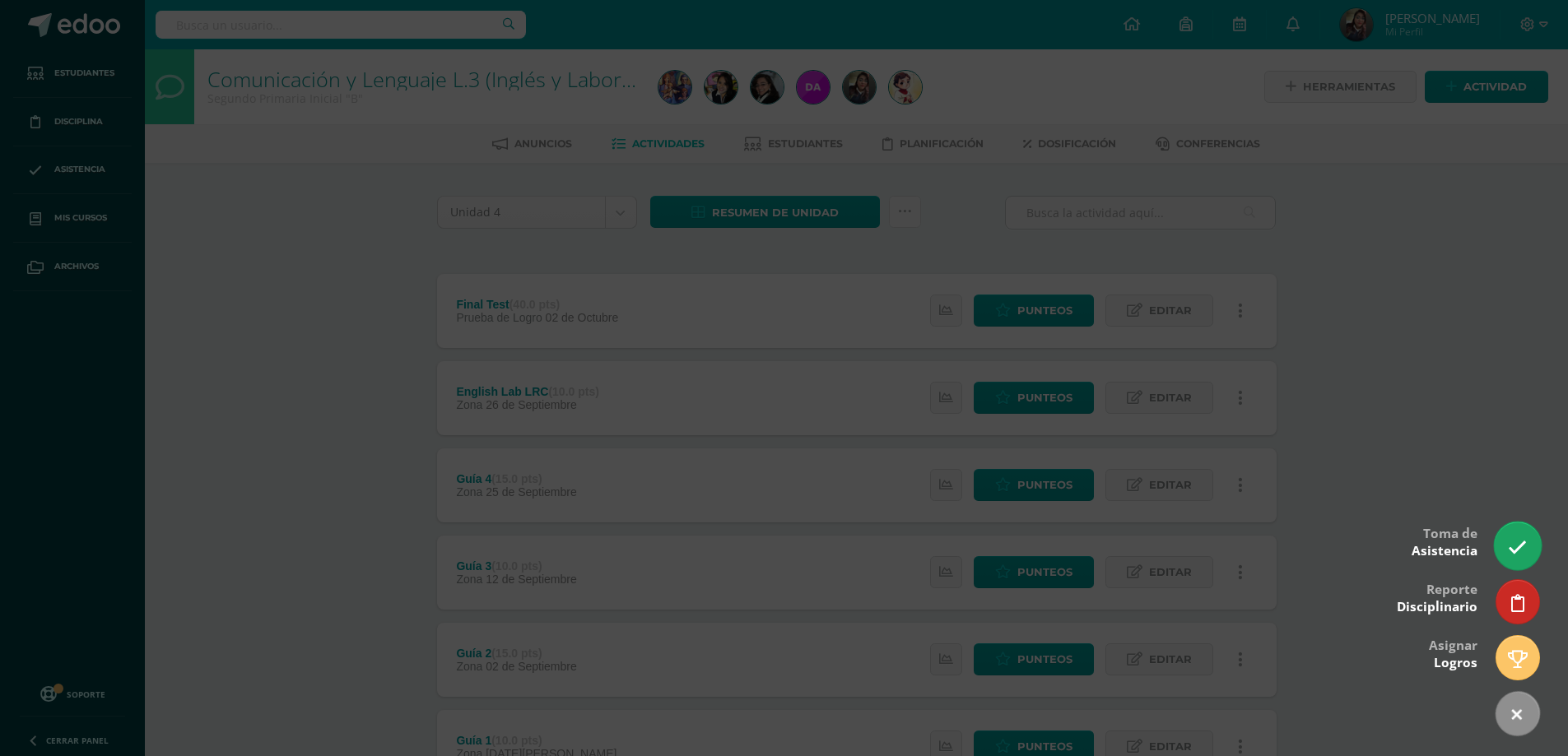
click at [1514, 541] on icon at bounding box center [1518, 548] width 19 height 19
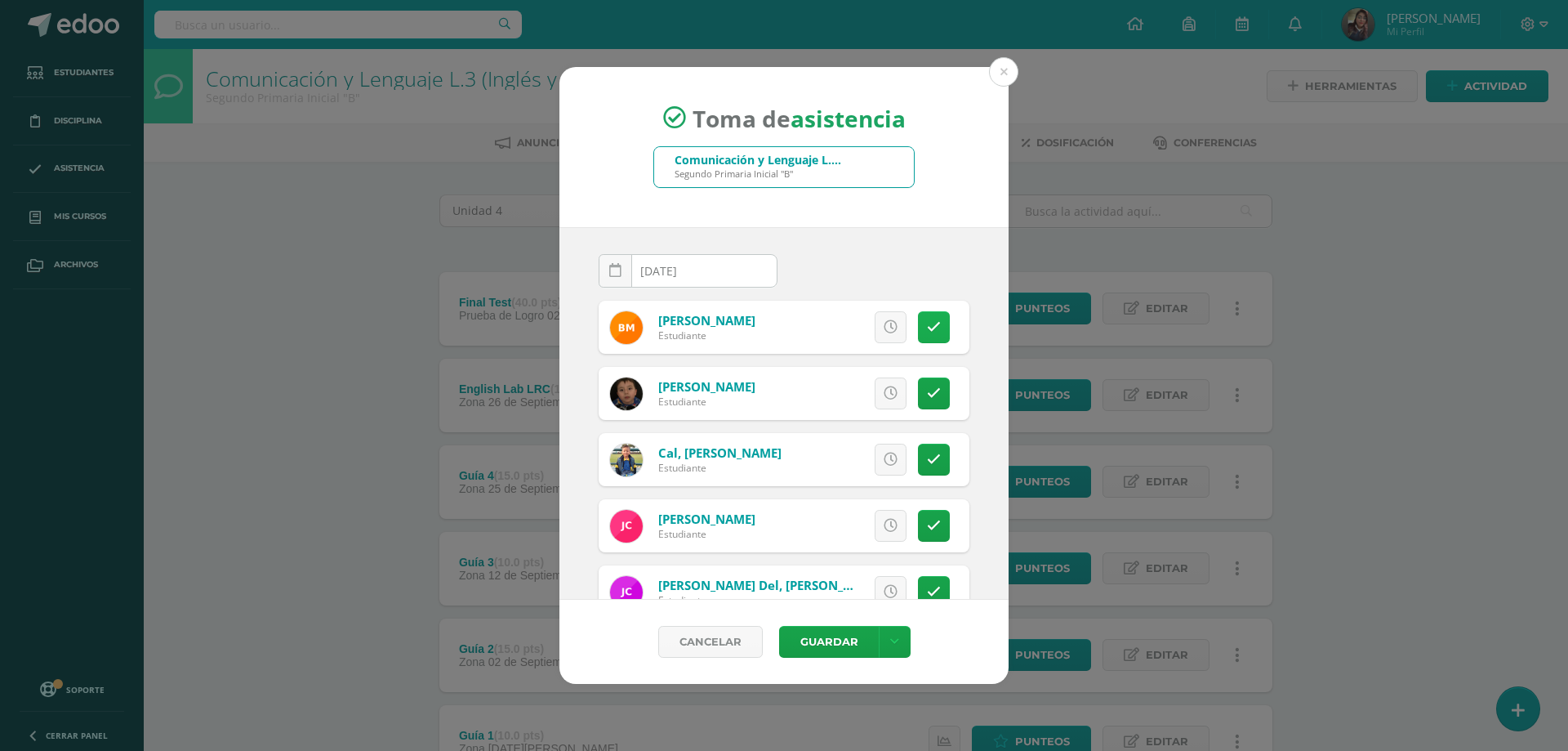
click at [927, 332] on icon at bounding box center [934, 327] width 14 height 14
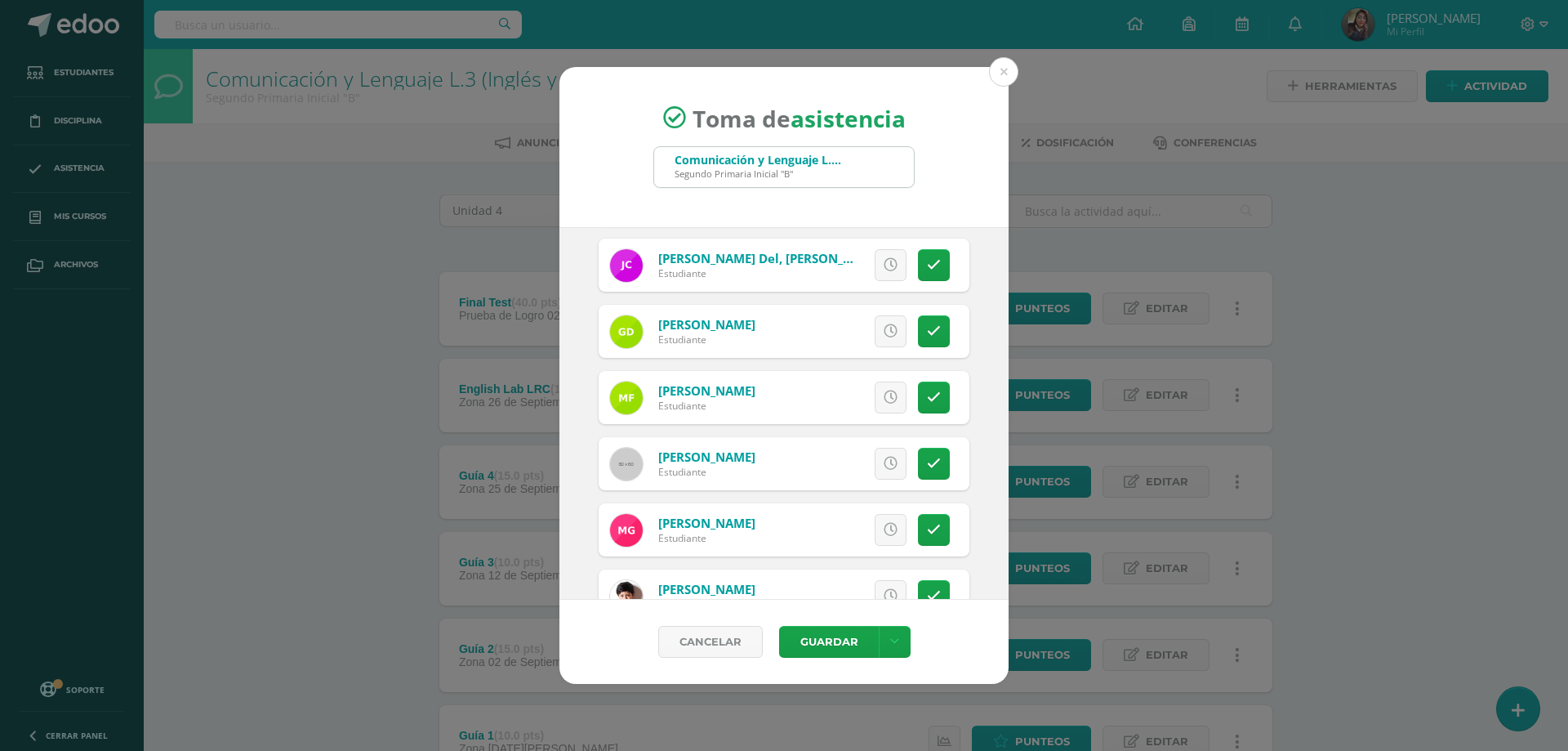
scroll to position [409, 0]
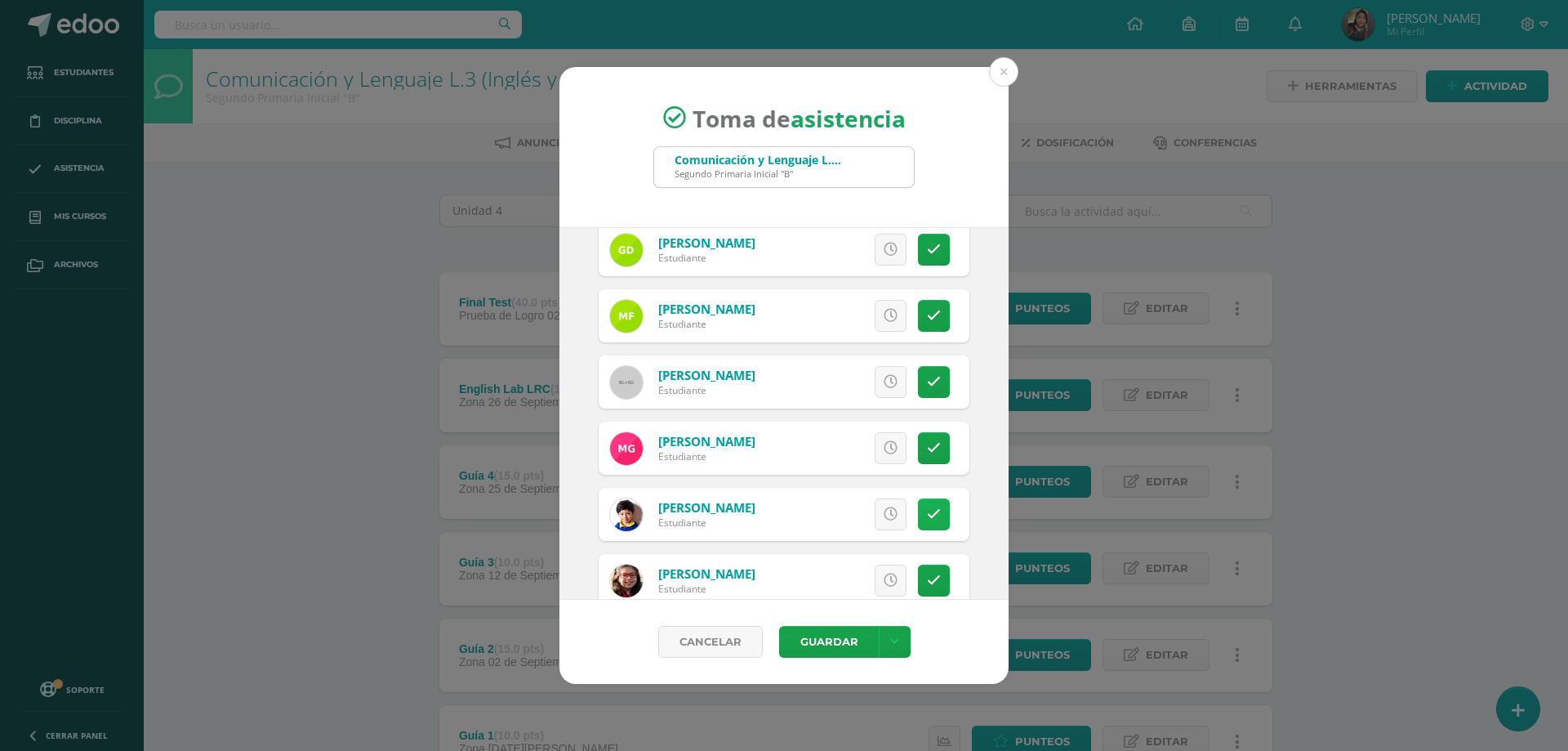
click at [927, 509] on icon at bounding box center [934, 515] width 14 height 14
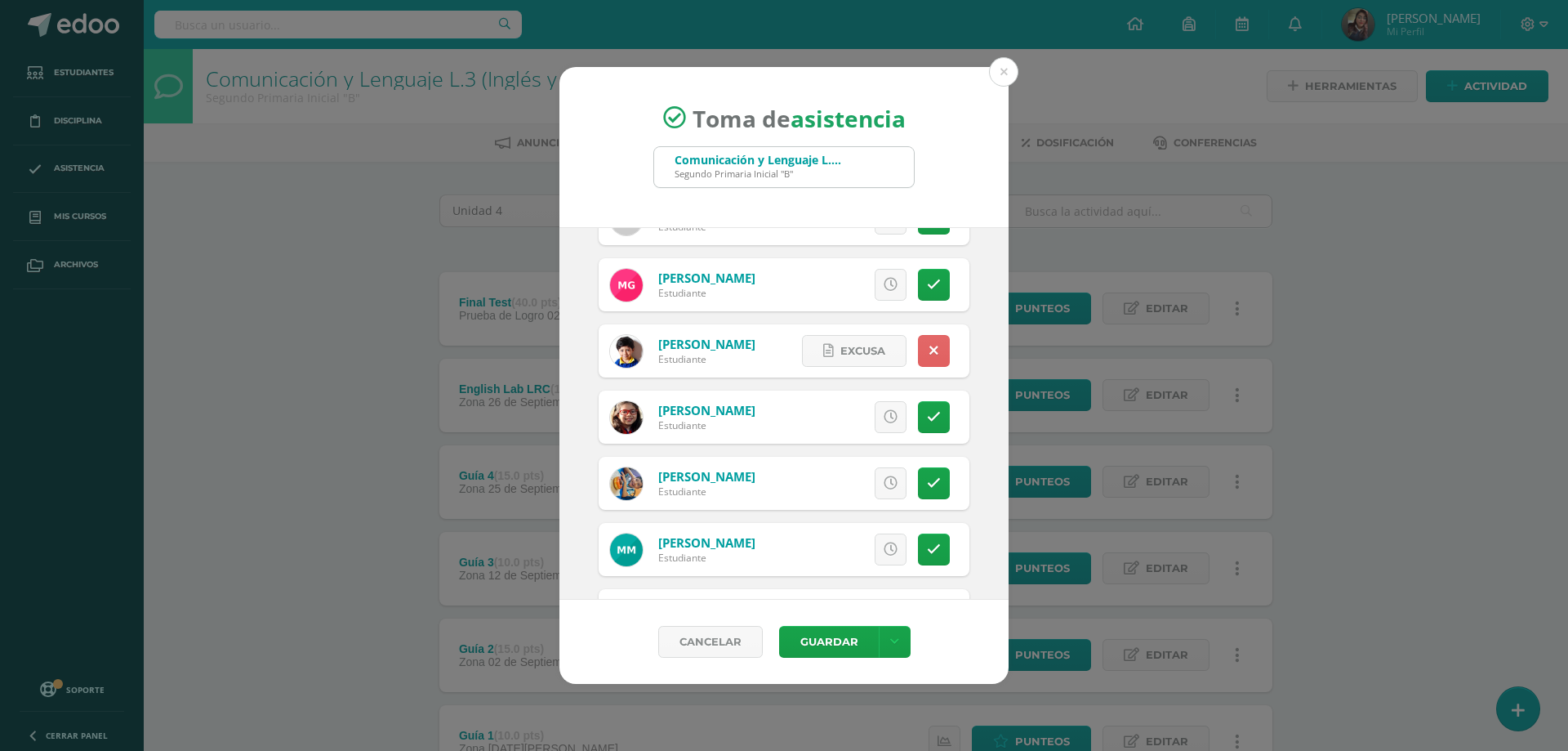
scroll to position [654, 0]
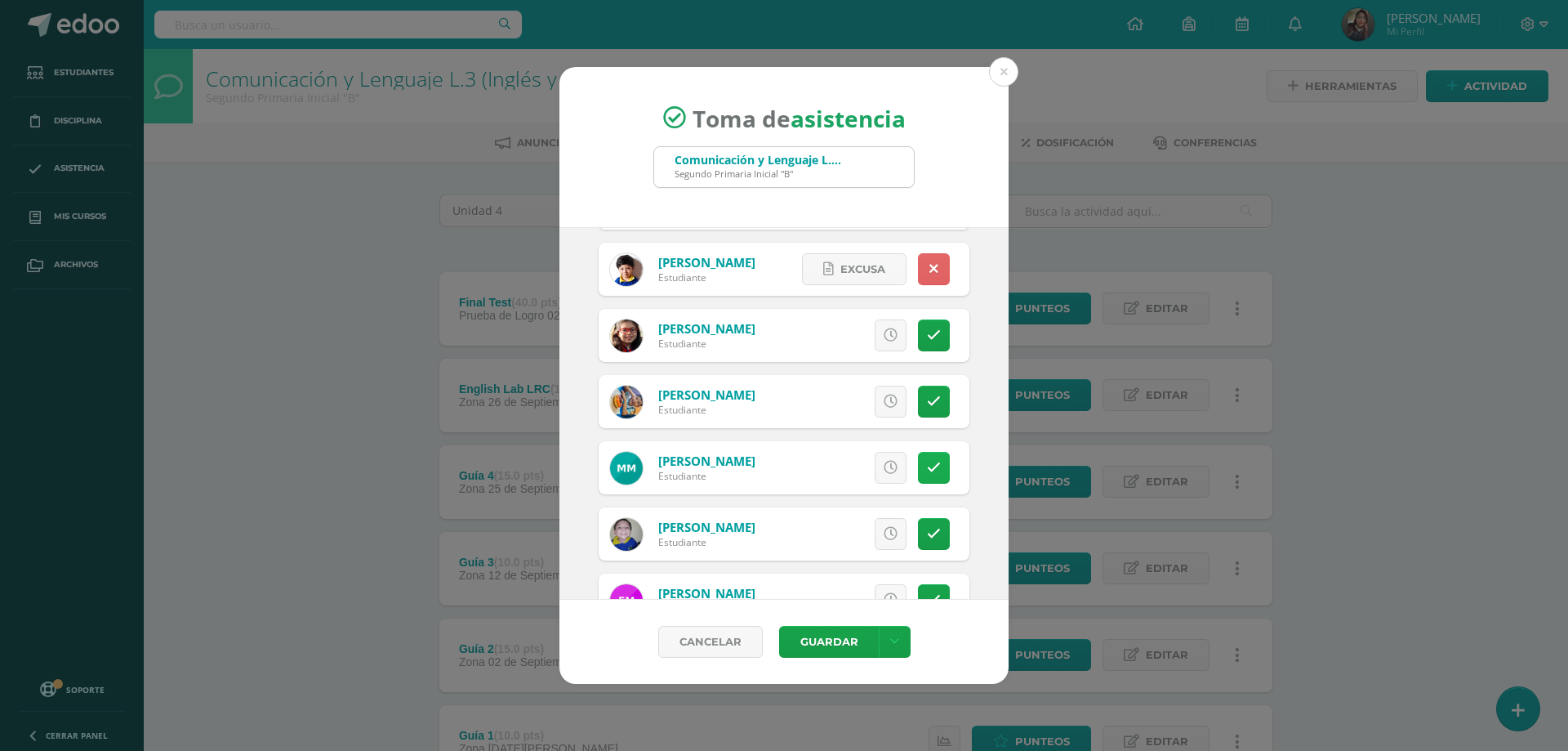
click at [931, 465] on link at bounding box center [934, 468] width 32 height 32
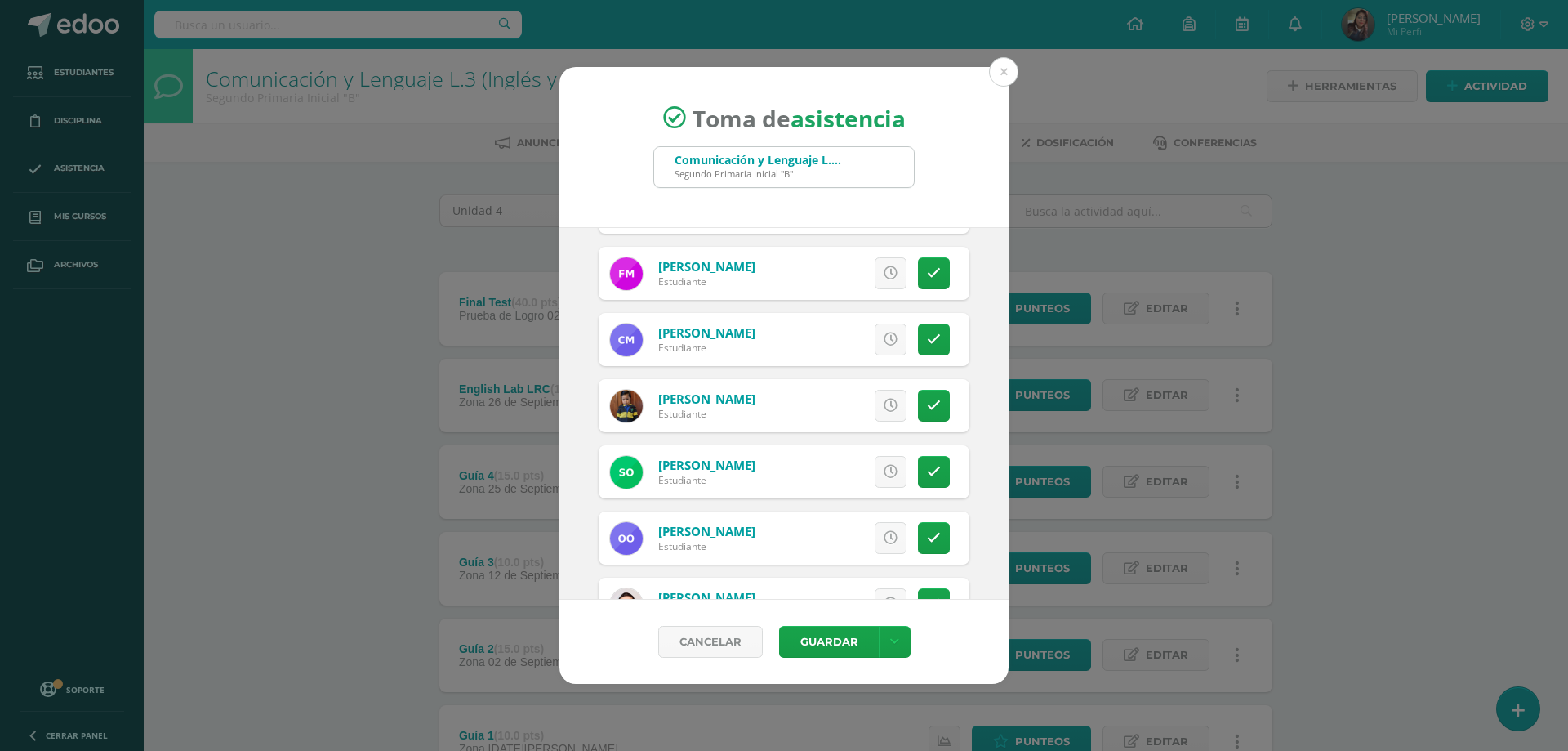
scroll to position [1144, 0]
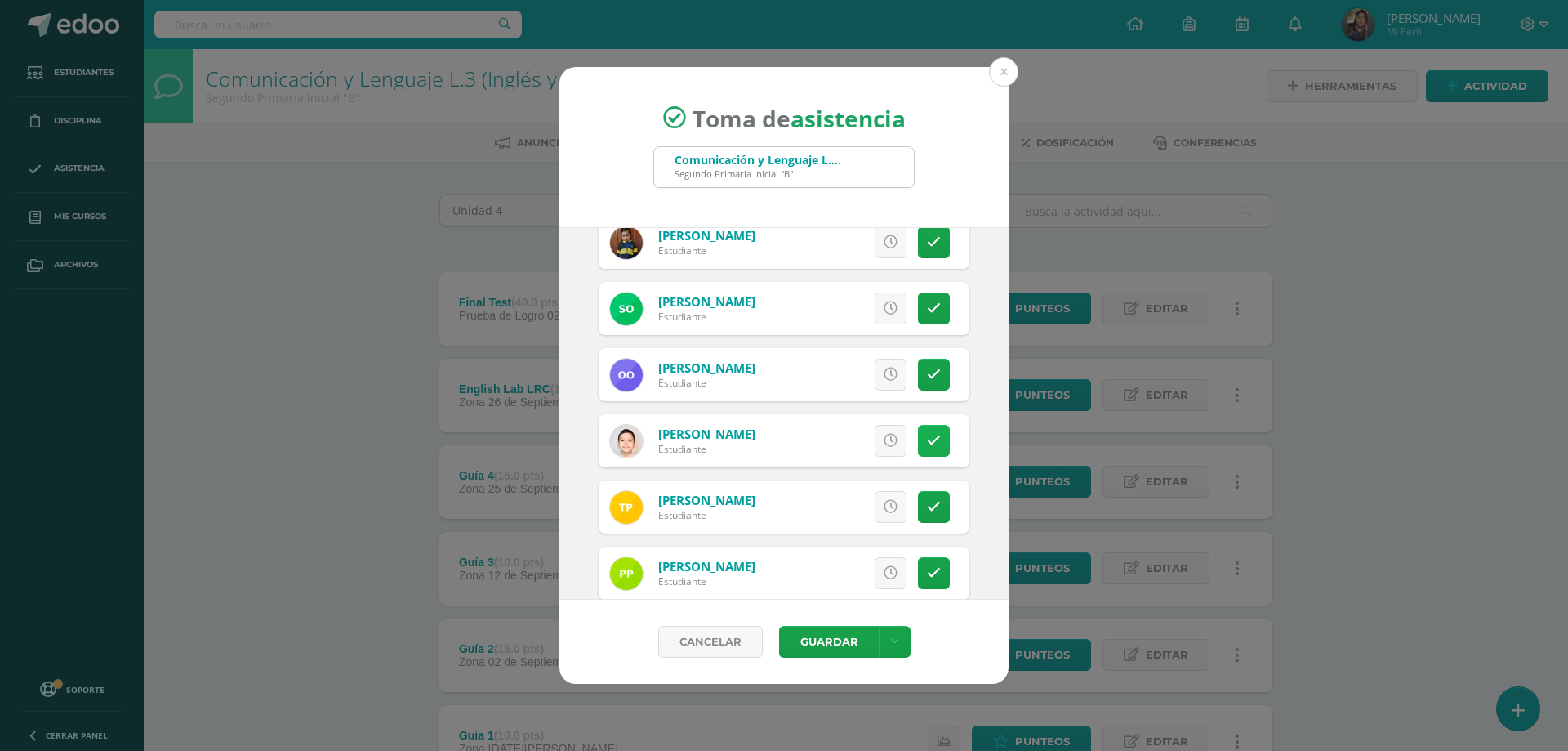
click at [927, 445] on icon at bounding box center [934, 441] width 14 height 14
click at [853, 444] on span "Excusa" at bounding box center [862, 441] width 45 height 31
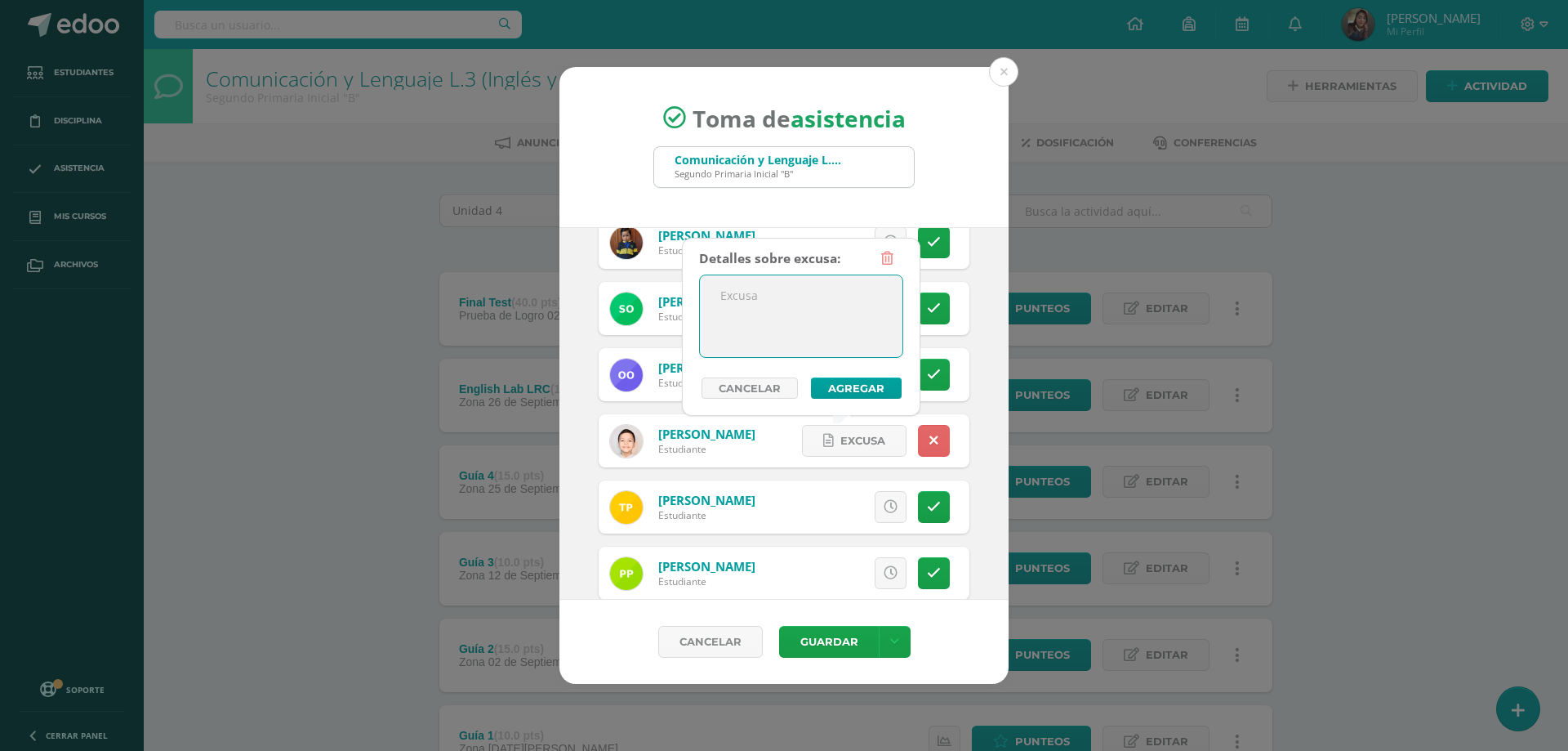
click at [751, 323] on textarea at bounding box center [801, 316] width 202 height 81
type textarea "Segundo viernes seguido con inasistencia, sin justificación"
click at [845, 387] on button "Agregar" at bounding box center [856, 387] width 91 height 21
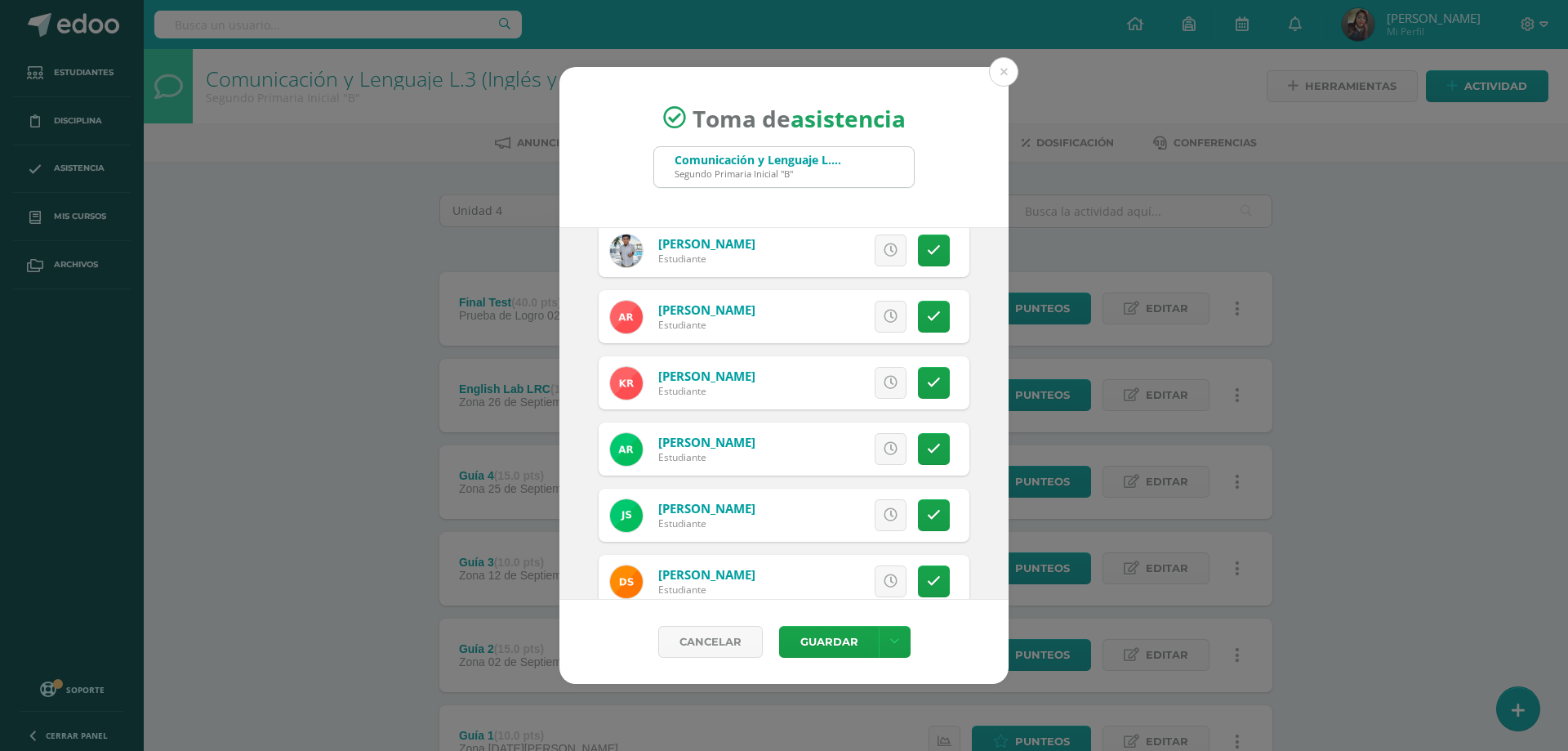
scroll to position [1961, 0]
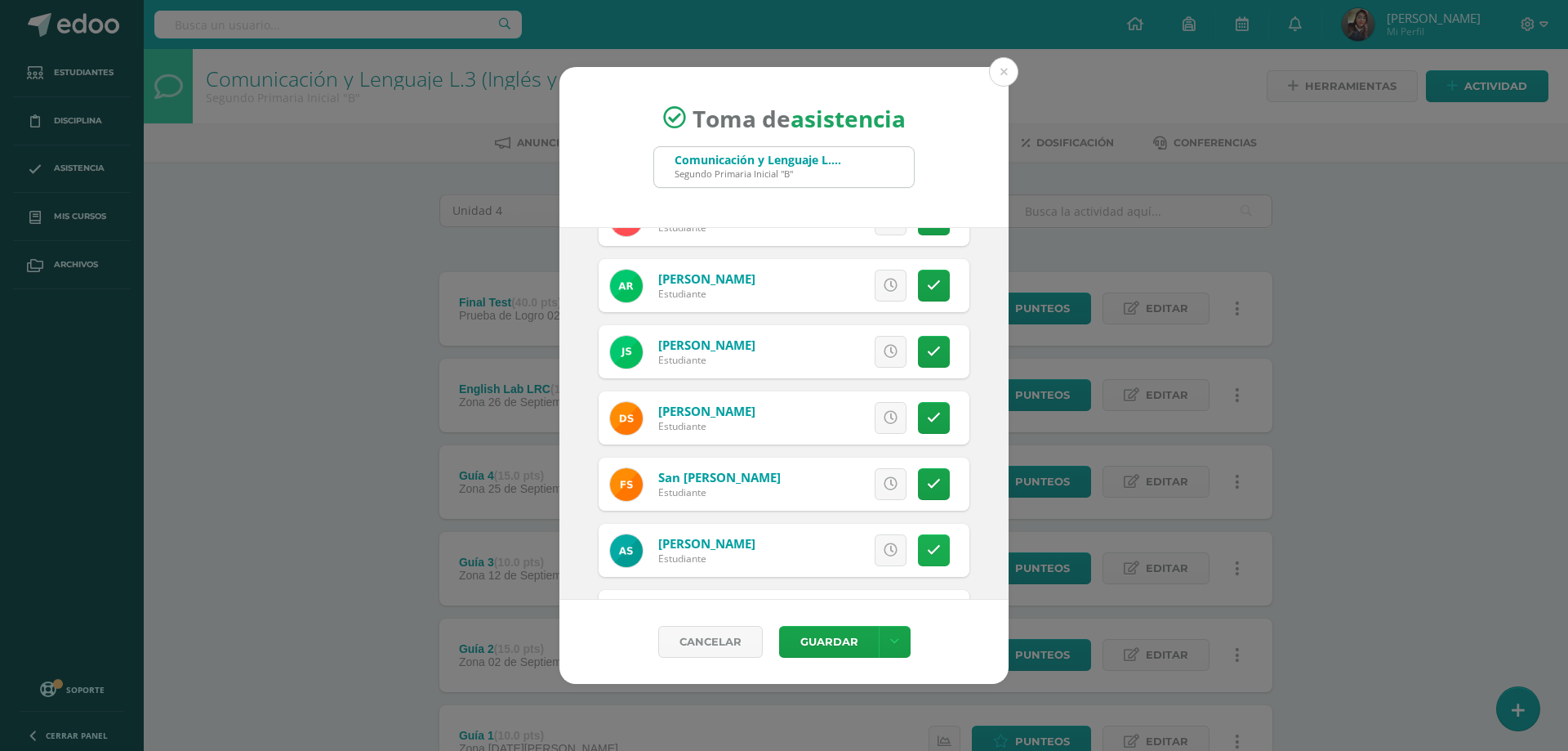
click at [927, 546] on icon at bounding box center [934, 550] width 14 height 14
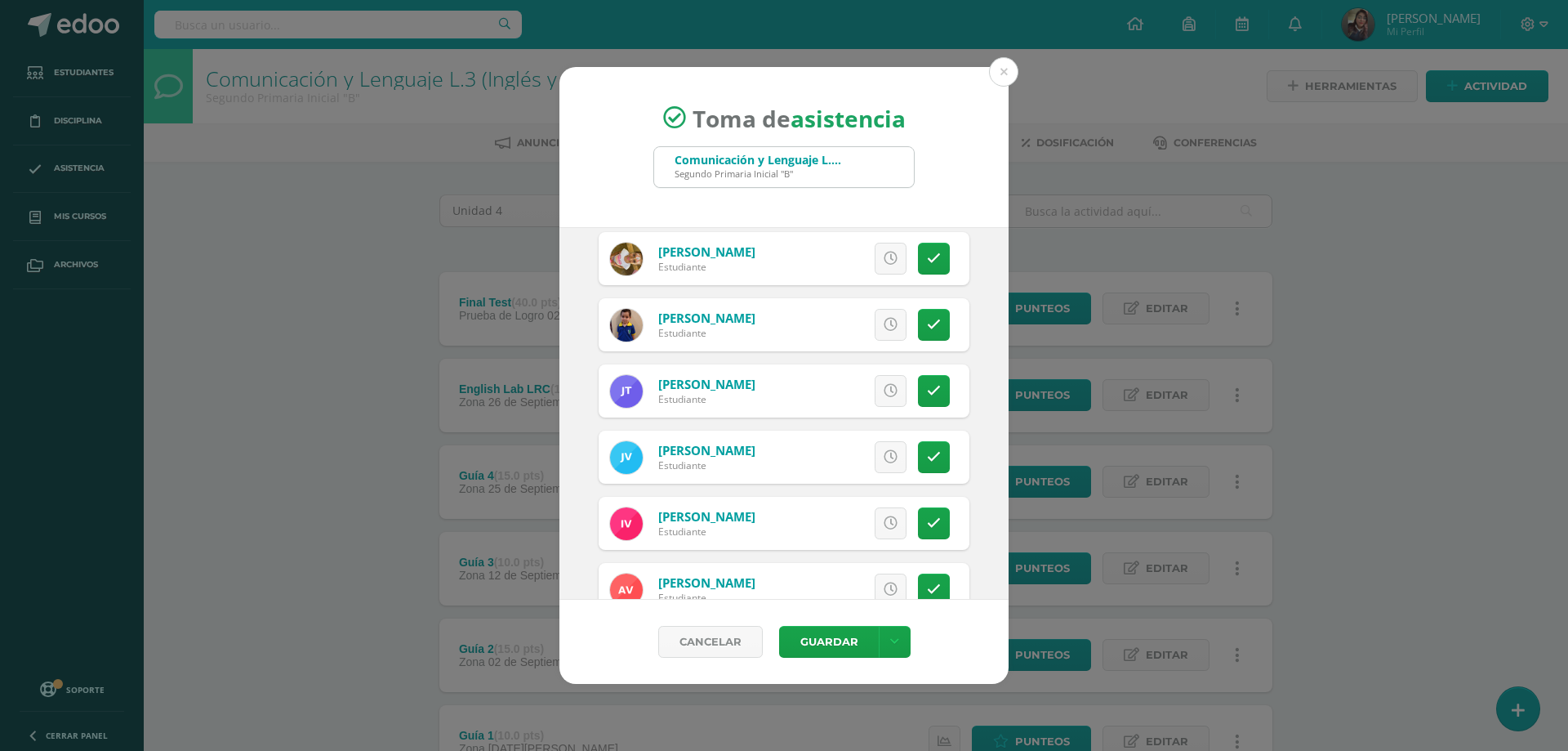
scroll to position [2562, 0]
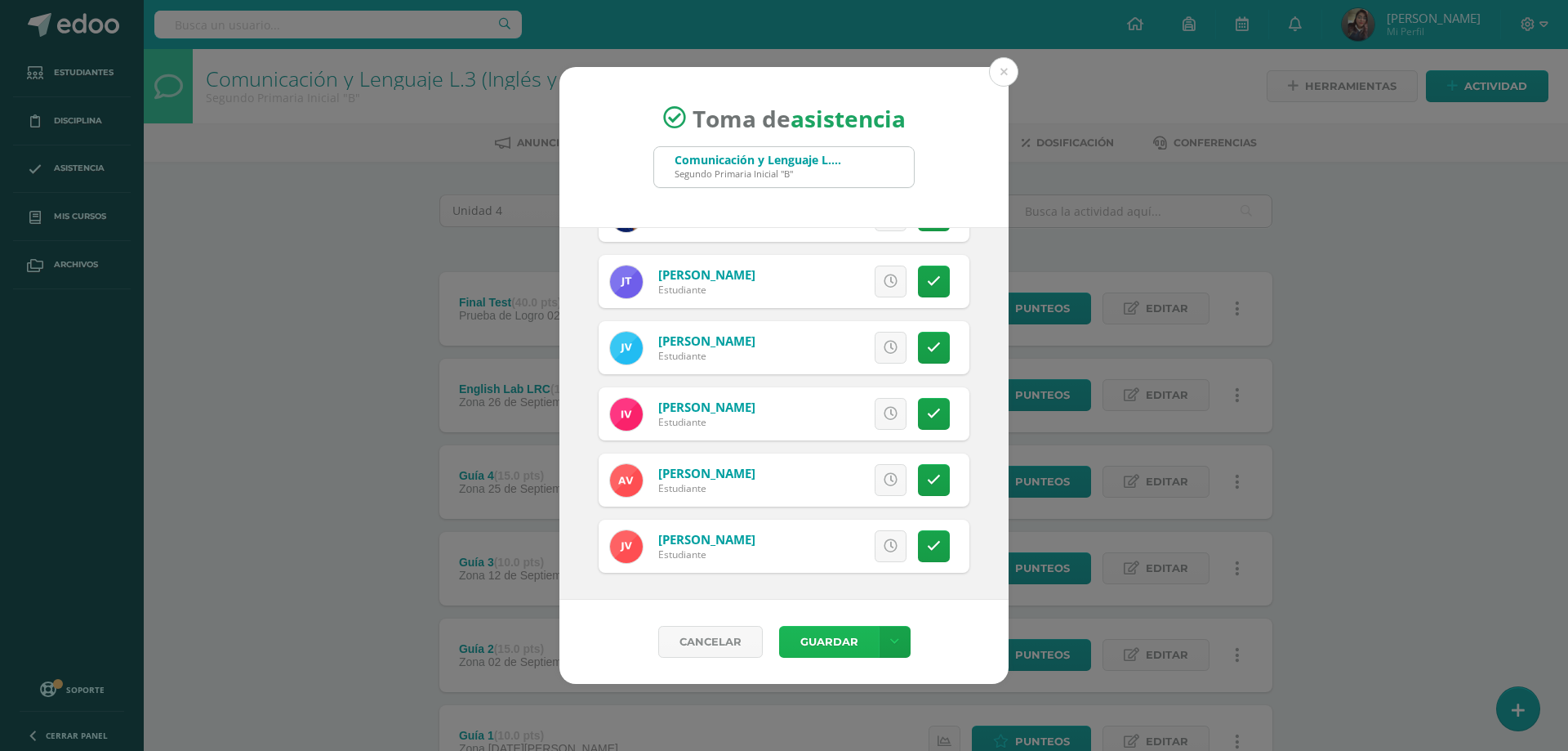
click at [823, 642] on button "Guardar" at bounding box center [829, 643] width 100 height 32
